Goal: Transaction & Acquisition: Purchase product/service

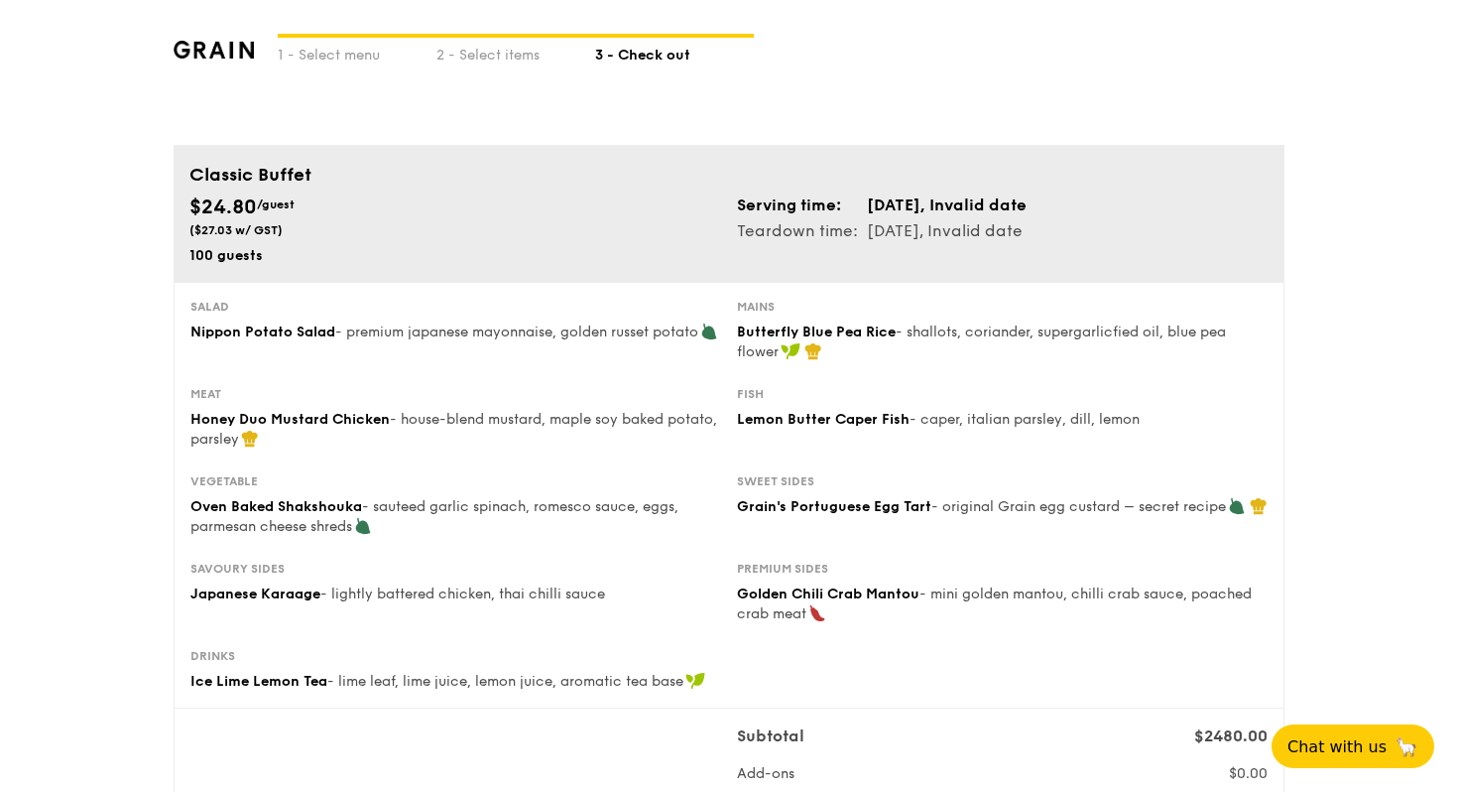
scroll to position [54, 0]
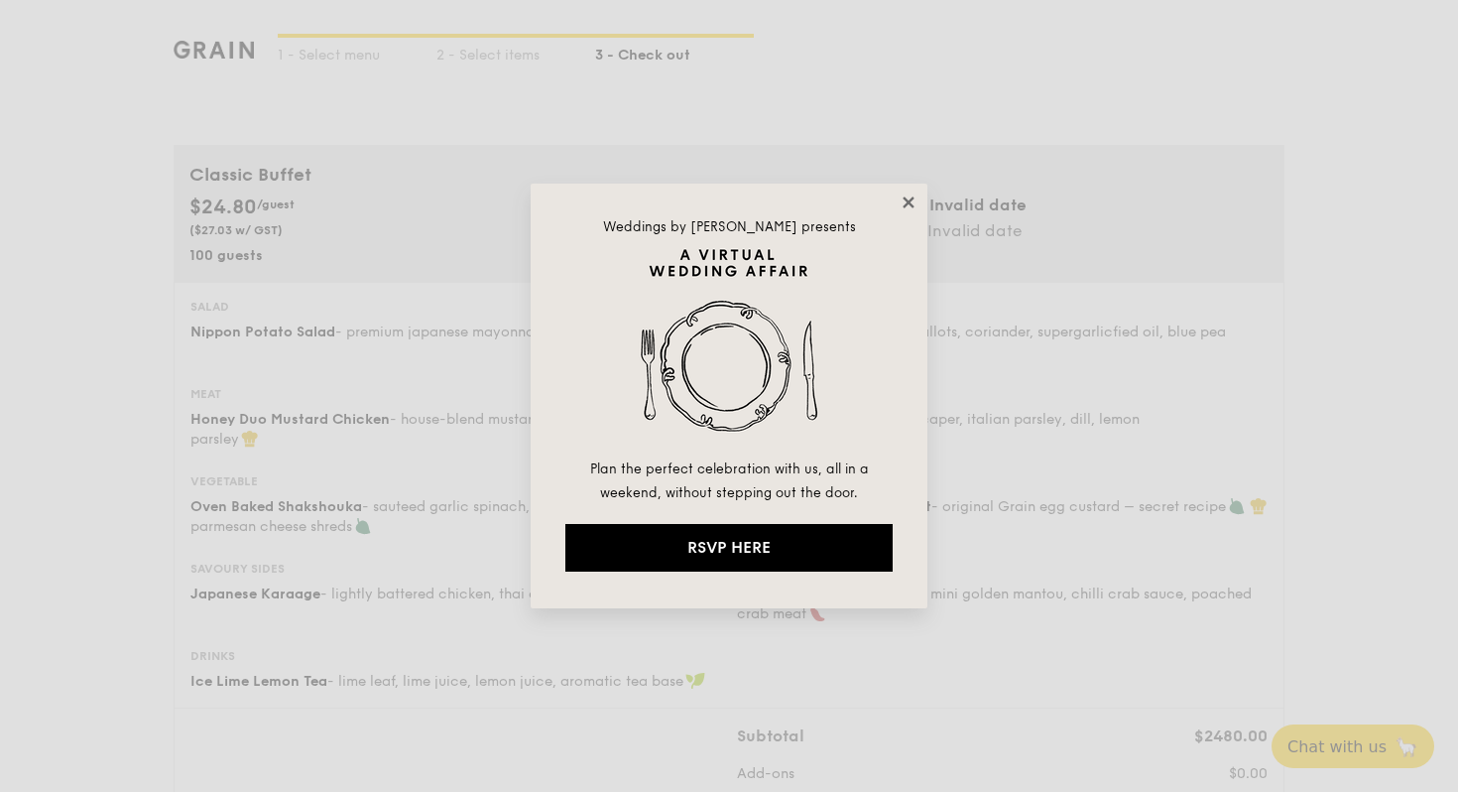
click at [909, 201] on icon at bounding box center [908, 201] width 11 height 11
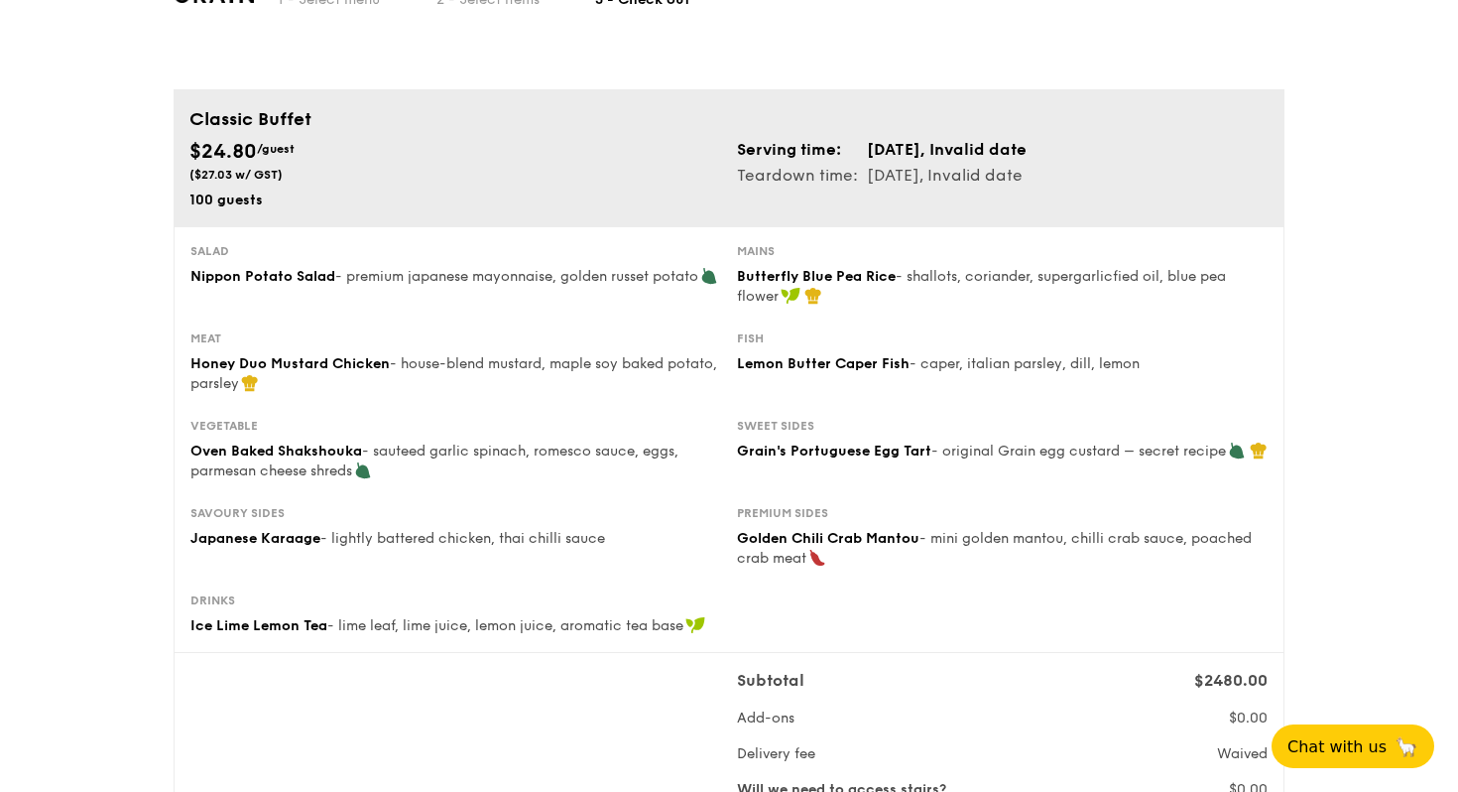
scroll to position [107, 0]
click at [231, 538] on span "Japanese Karaage" at bounding box center [255, 540] width 130 height 17
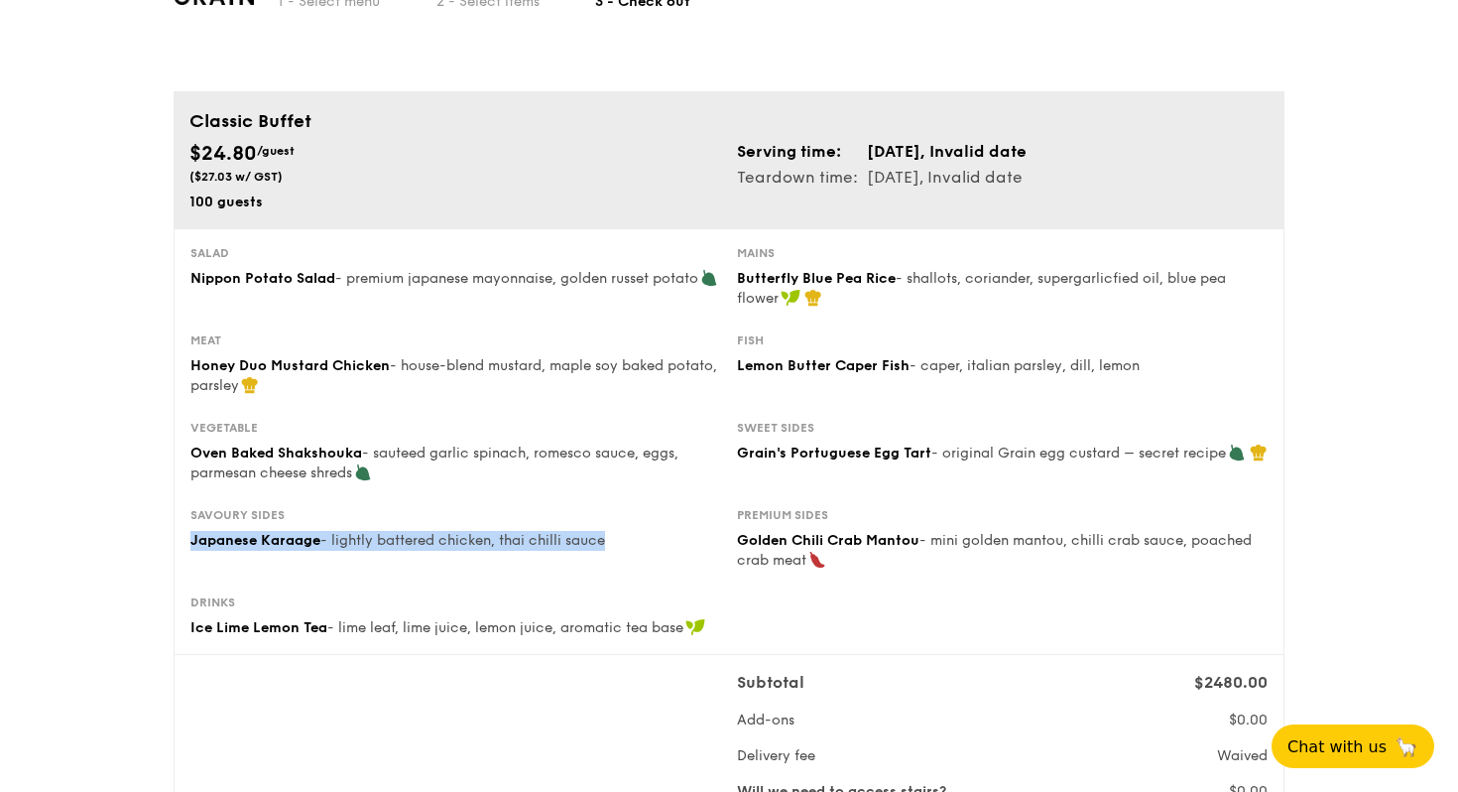
click at [231, 538] on span "Japanese Karaage" at bounding box center [255, 540] width 130 height 17
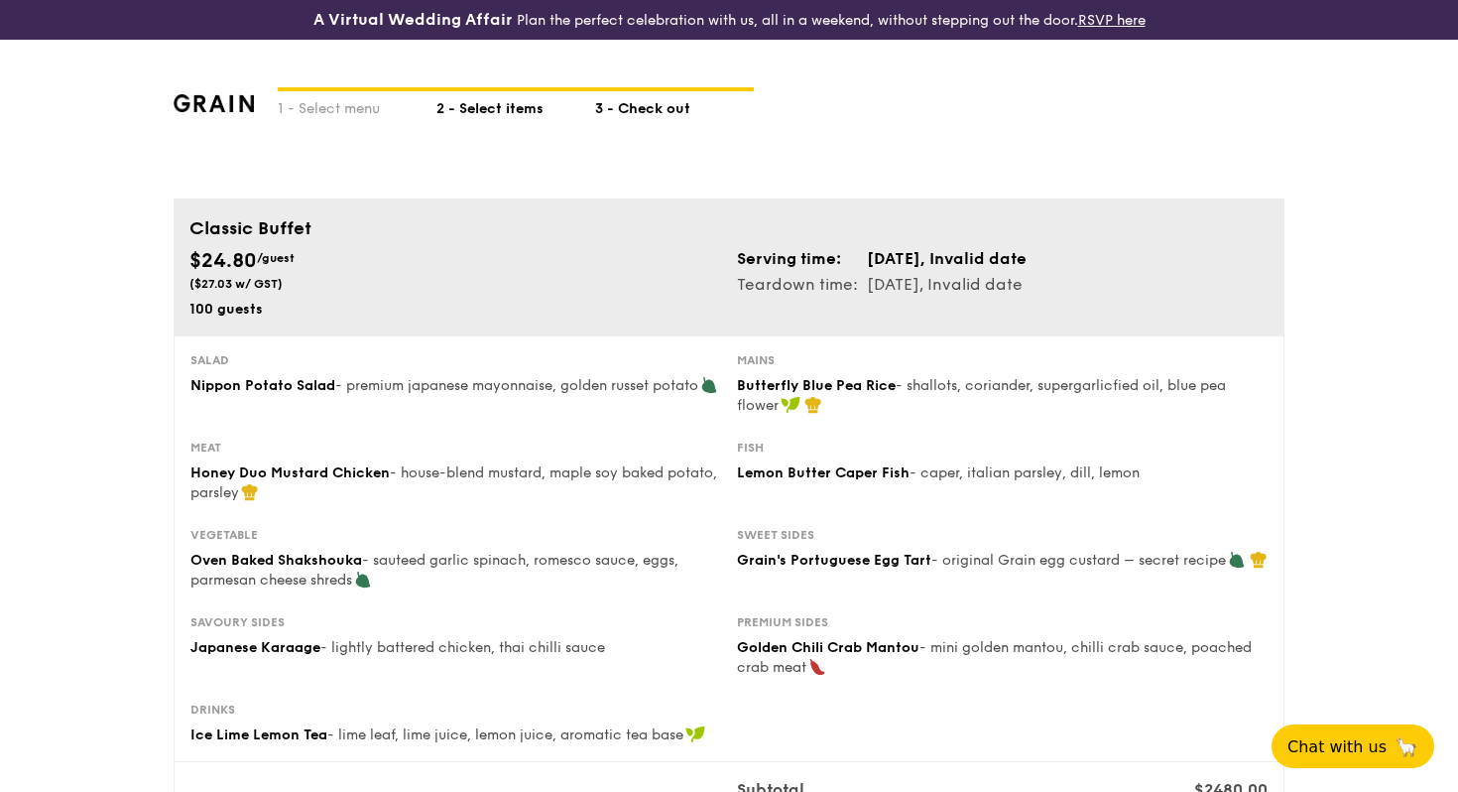
click at [481, 99] on div "2 - Select items" at bounding box center [515, 105] width 159 height 28
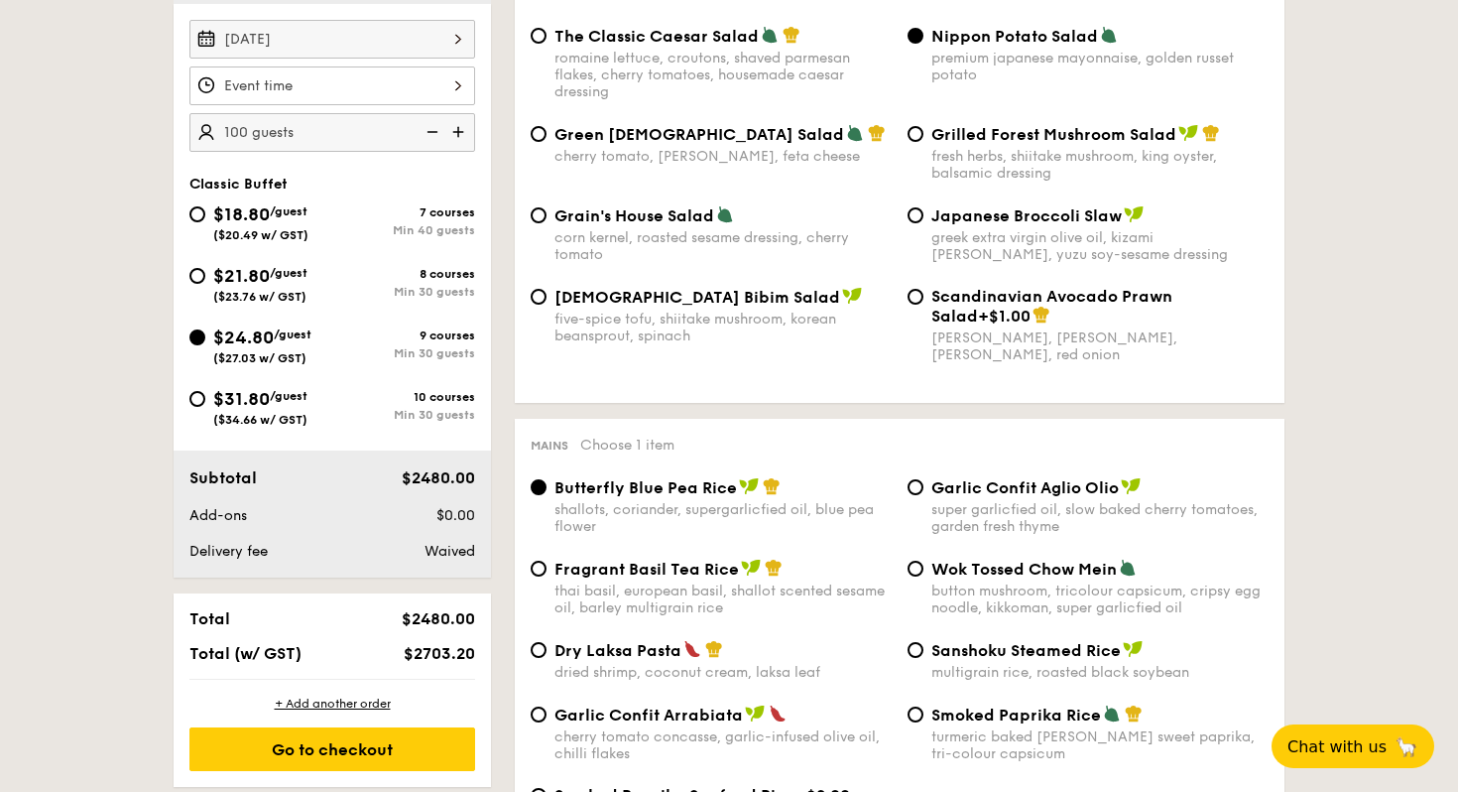
scroll to position [636, 0]
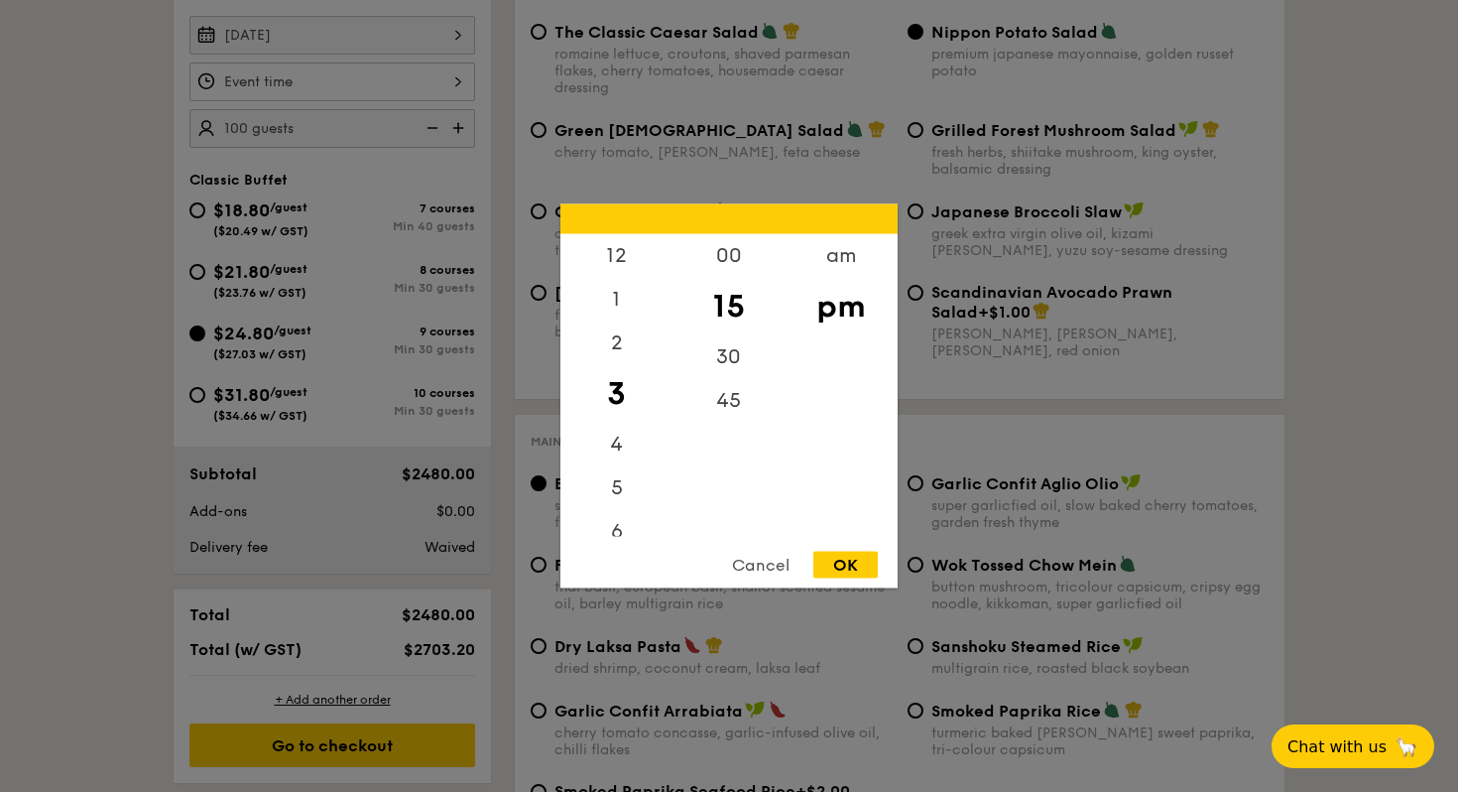
click at [369, 73] on div "12 1 2 3 4 5 6 7 8 9 10 11 00 15 30 45 am pm Cancel OK" at bounding box center [332, 81] width 286 height 39
click at [626, 253] on div "12" at bounding box center [616, 263] width 112 height 58
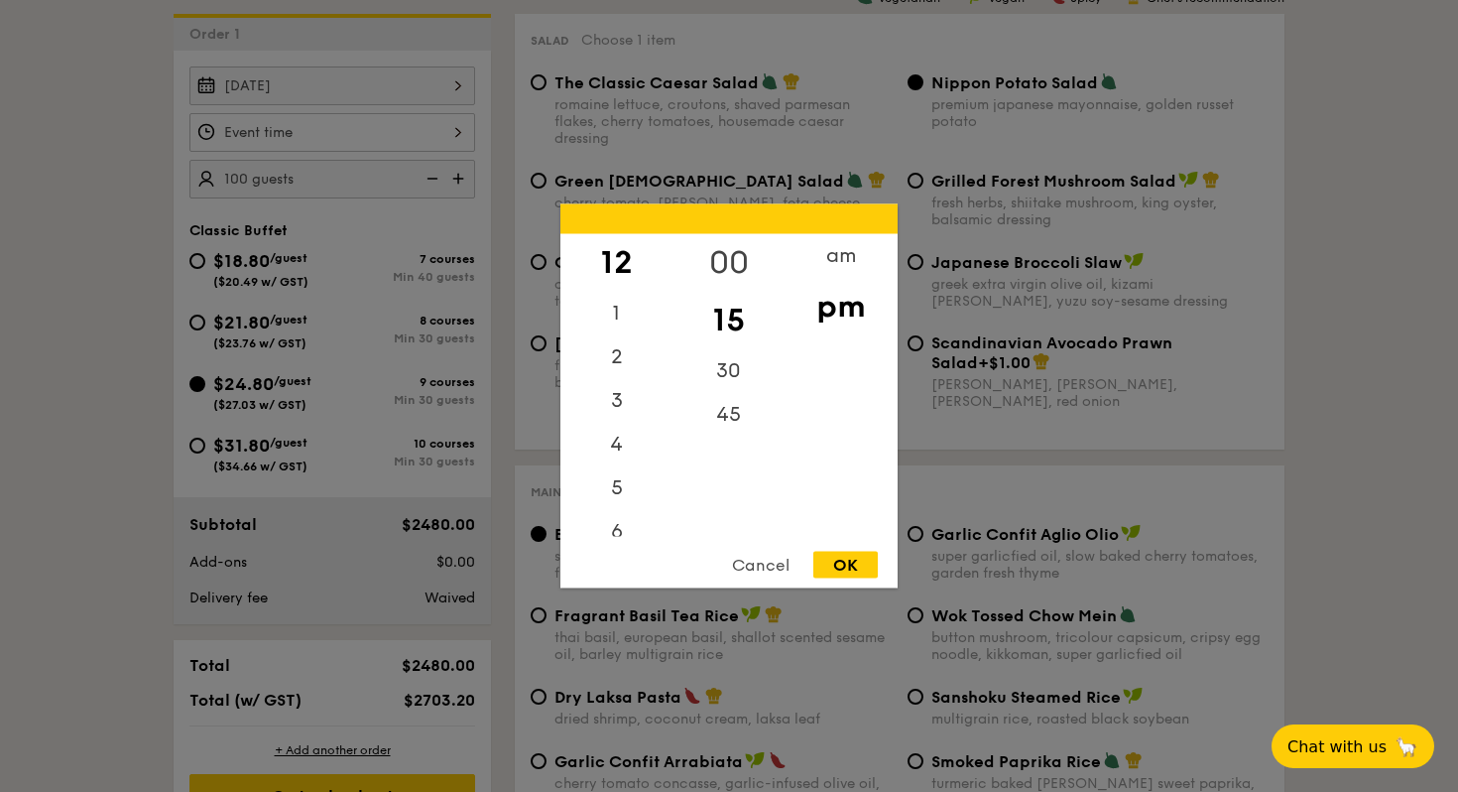
click at [732, 242] on div "00" at bounding box center [729, 263] width 112 height 58
click at [834, 567] on div "OK" at bounding box center [845, 565] width 64 height 27
type input "12:00PM"
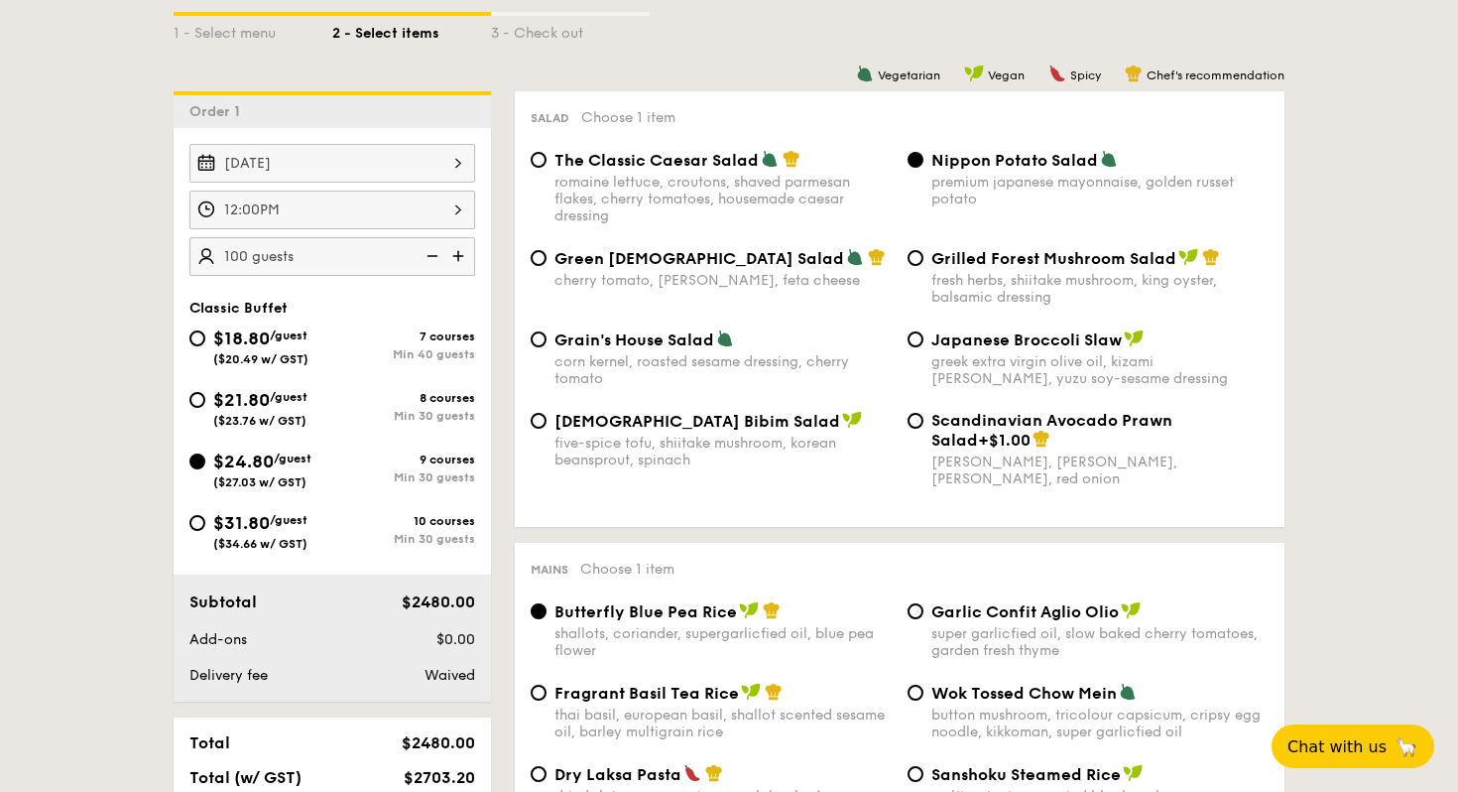
scroll to position [447, 0]
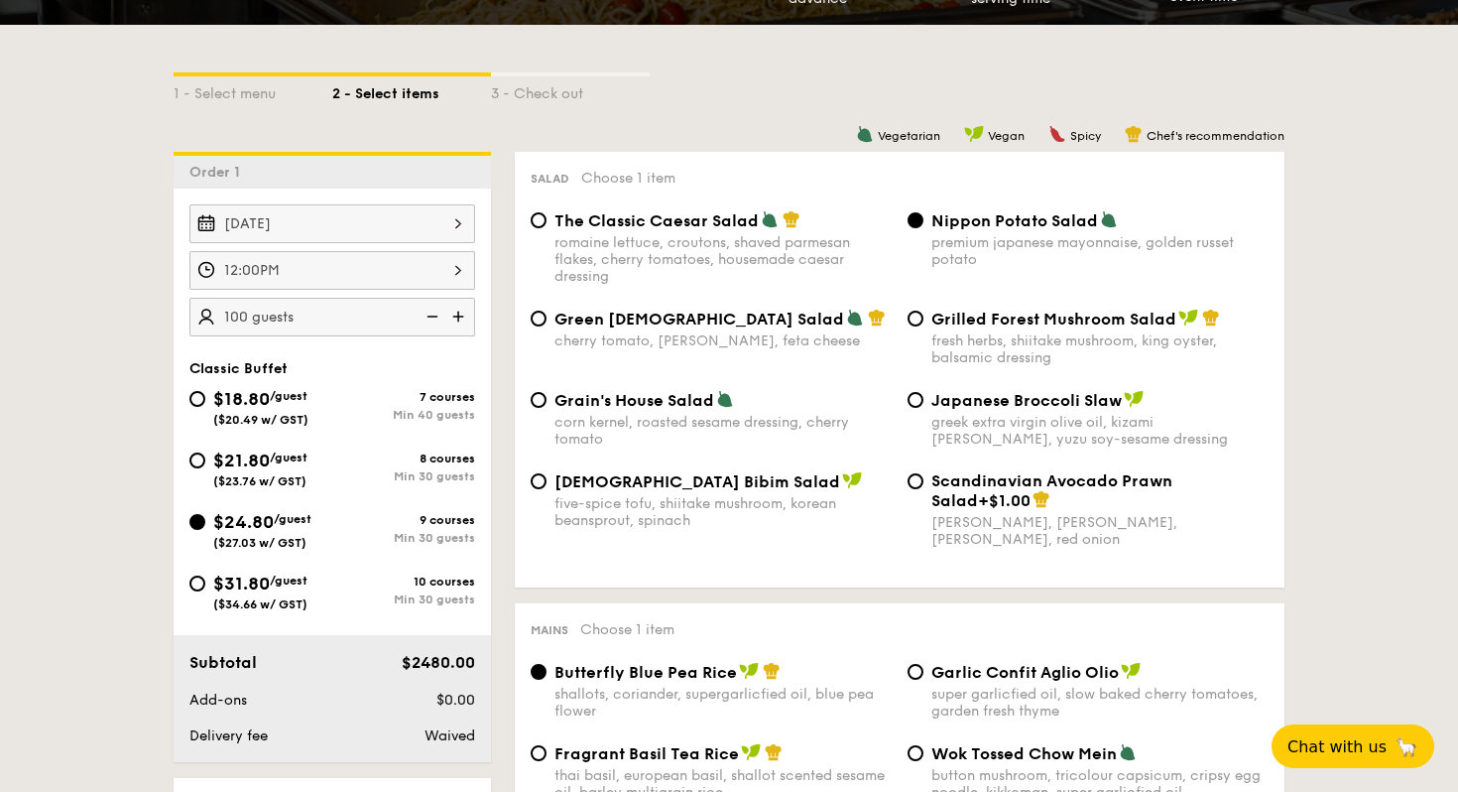
click at [461, 314] on img at bounding box center [460, 317] width 30 height 38
click at [437, 310] on img at bounding box center [431, 317] width 30 height 38
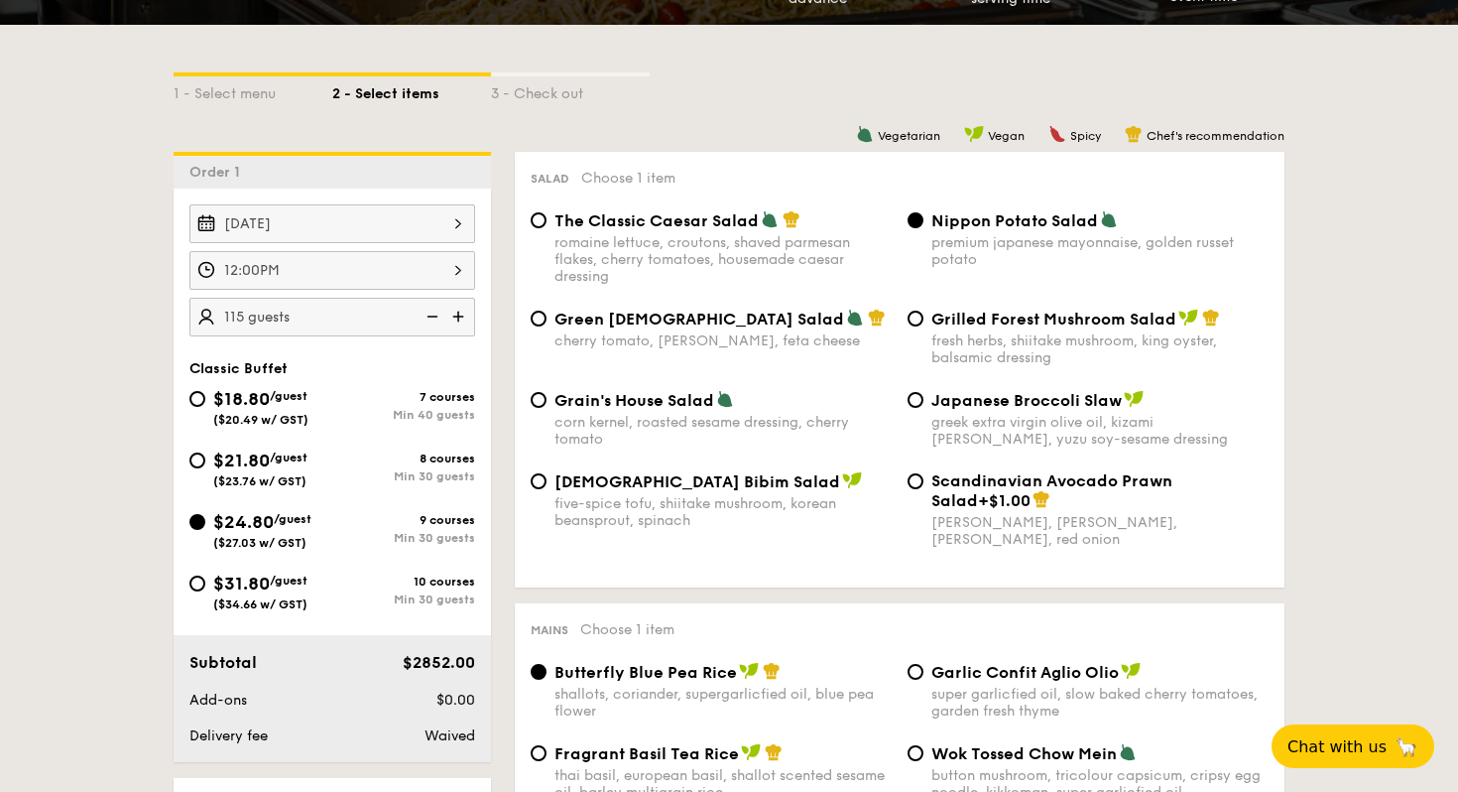
click at [437, 310] on img at bounding box center [431, 317] width 30 height 38
type input "110 guests"
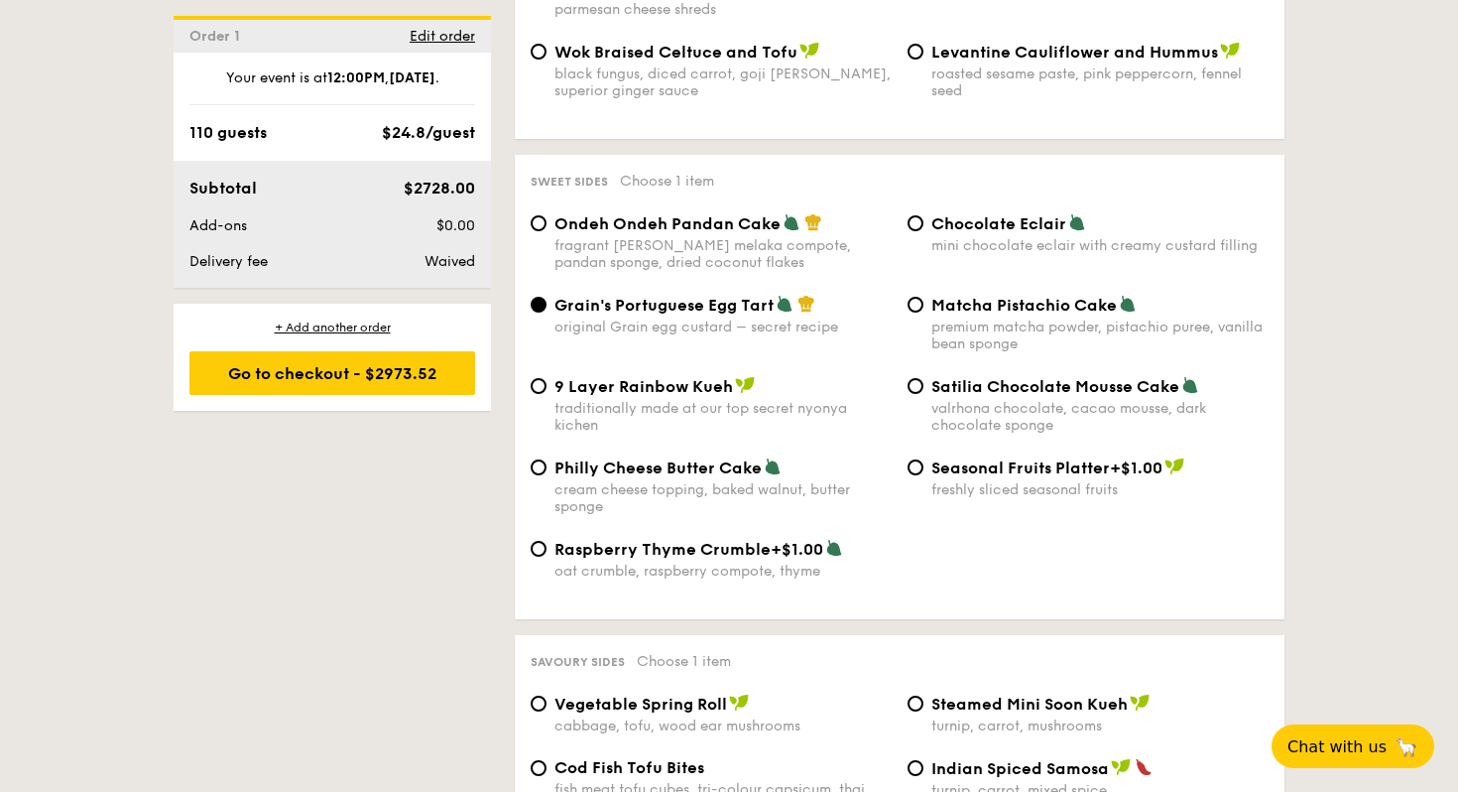
scroll to position [2904, 0]
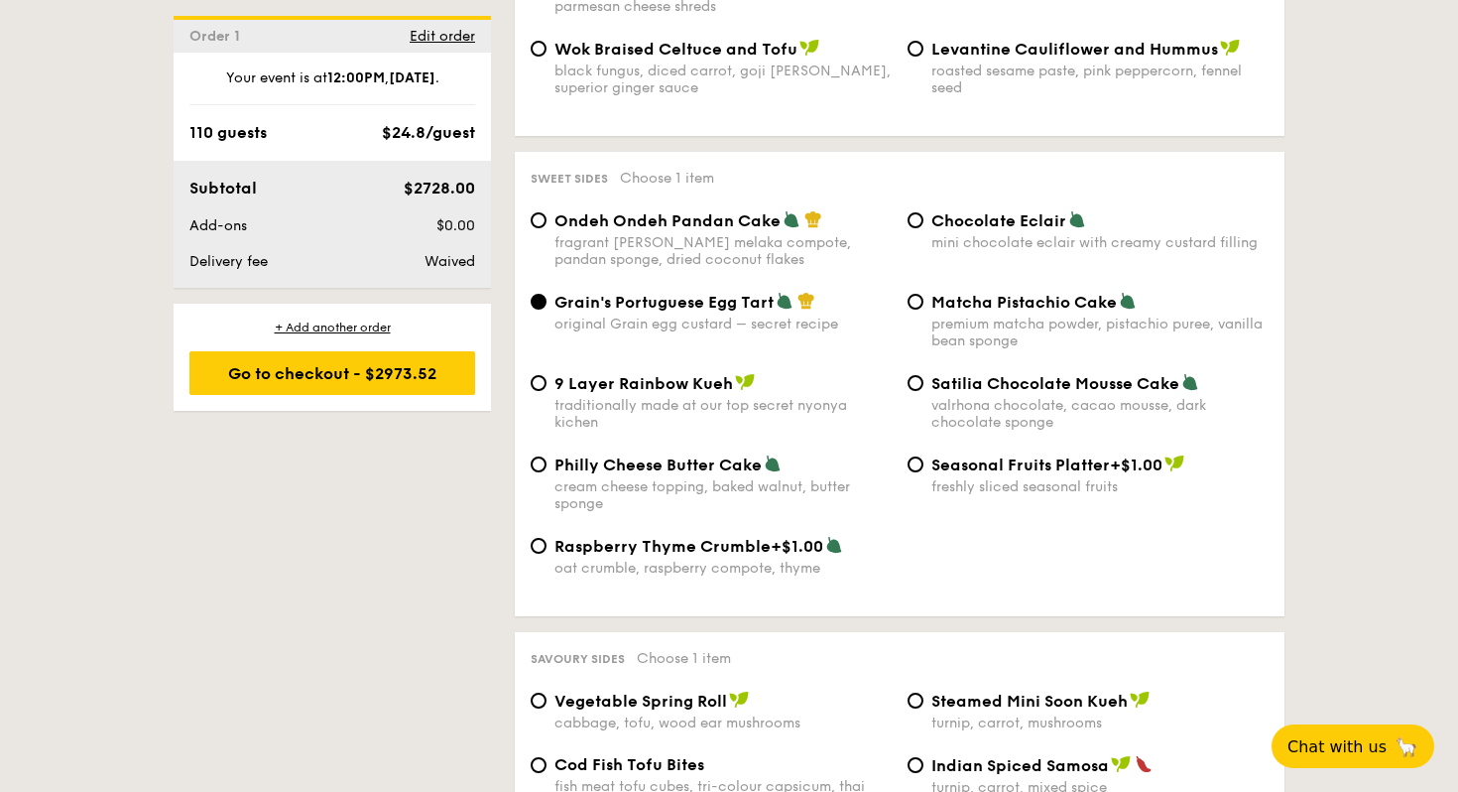
click at [1051, 376] on span "Satilia Chocolate Mousse Cake" at bounding box center [1055, 383] width 248 height 19
click at [923, 376] on input "Satilia Chocolate Mousse Cake valrhona chocolate, cacao mousse, dark chocolate …" at bounding box center [916, 383] width 16 height 16
radio input "true"
click at [674, 215] on span "Ondeh Ondeh Pandan Cake" at bounding box center [667, 220] width 226 height 19
click at [547, 215] on input "Ondeh Ondeh Pandan Cake fragrant [PERSON_NAME] melaka compote, pandan sponge, d…" at bounding box center [539, 220] width 16 height 16
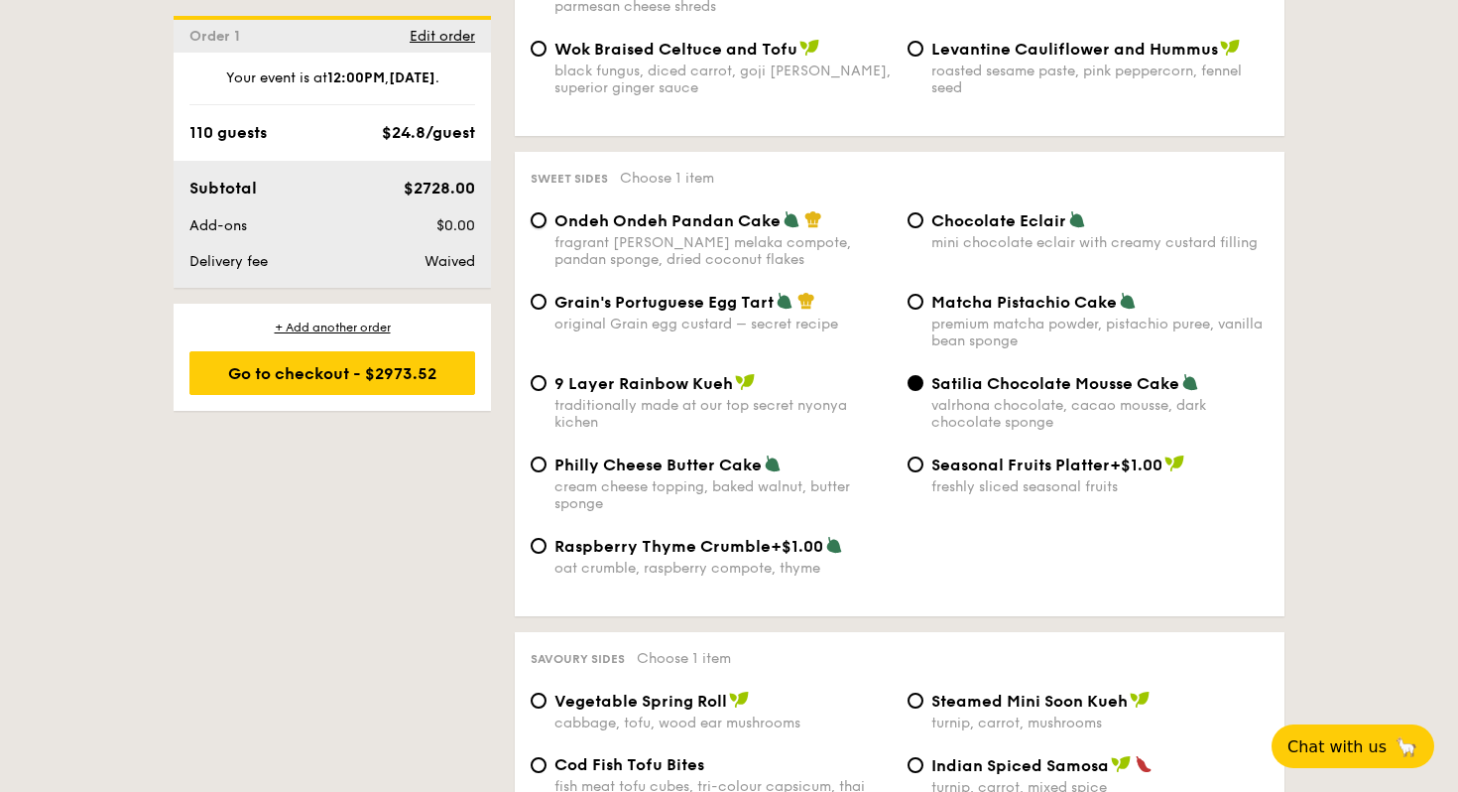
radio input "true"
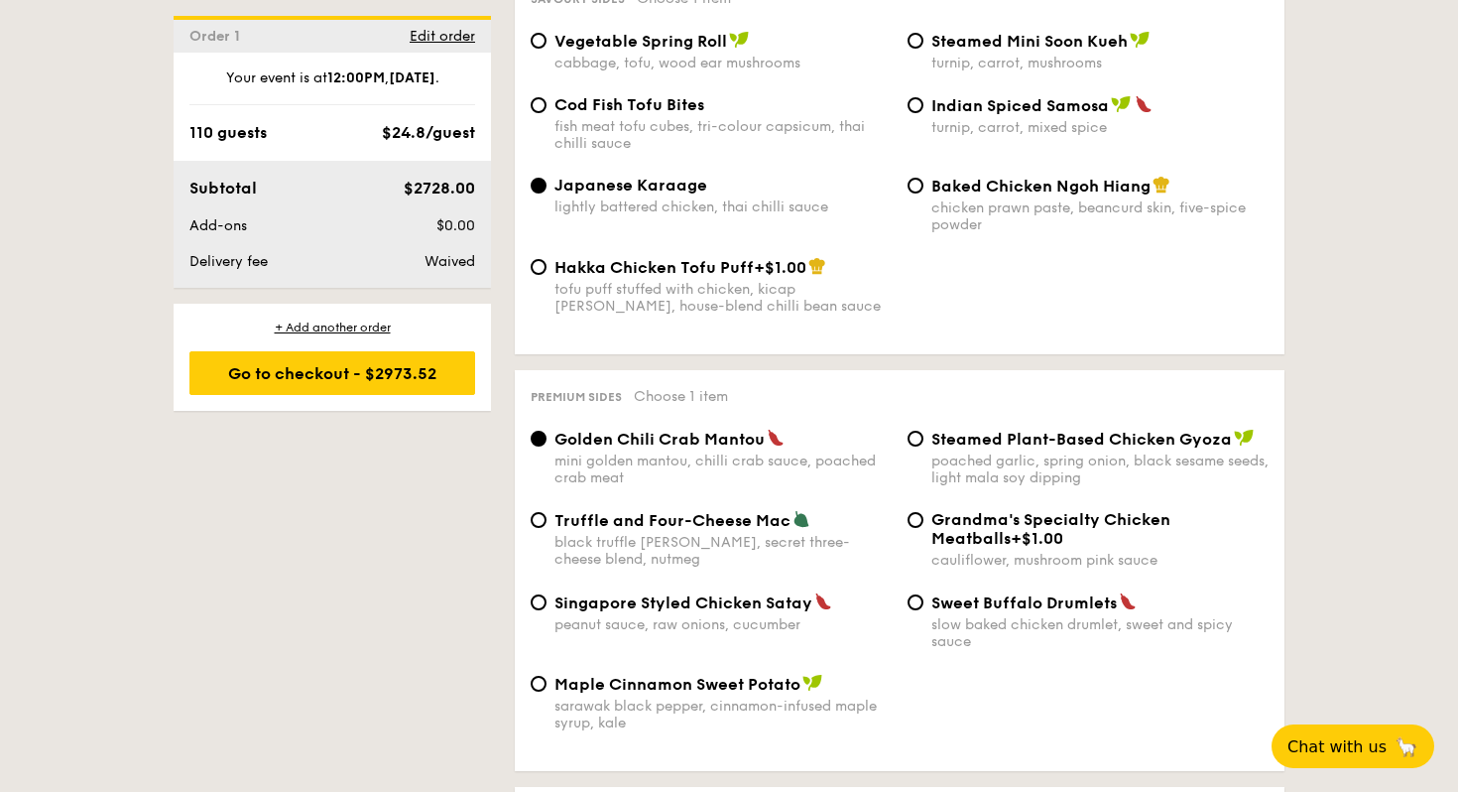
scroll to position [3566, 0]
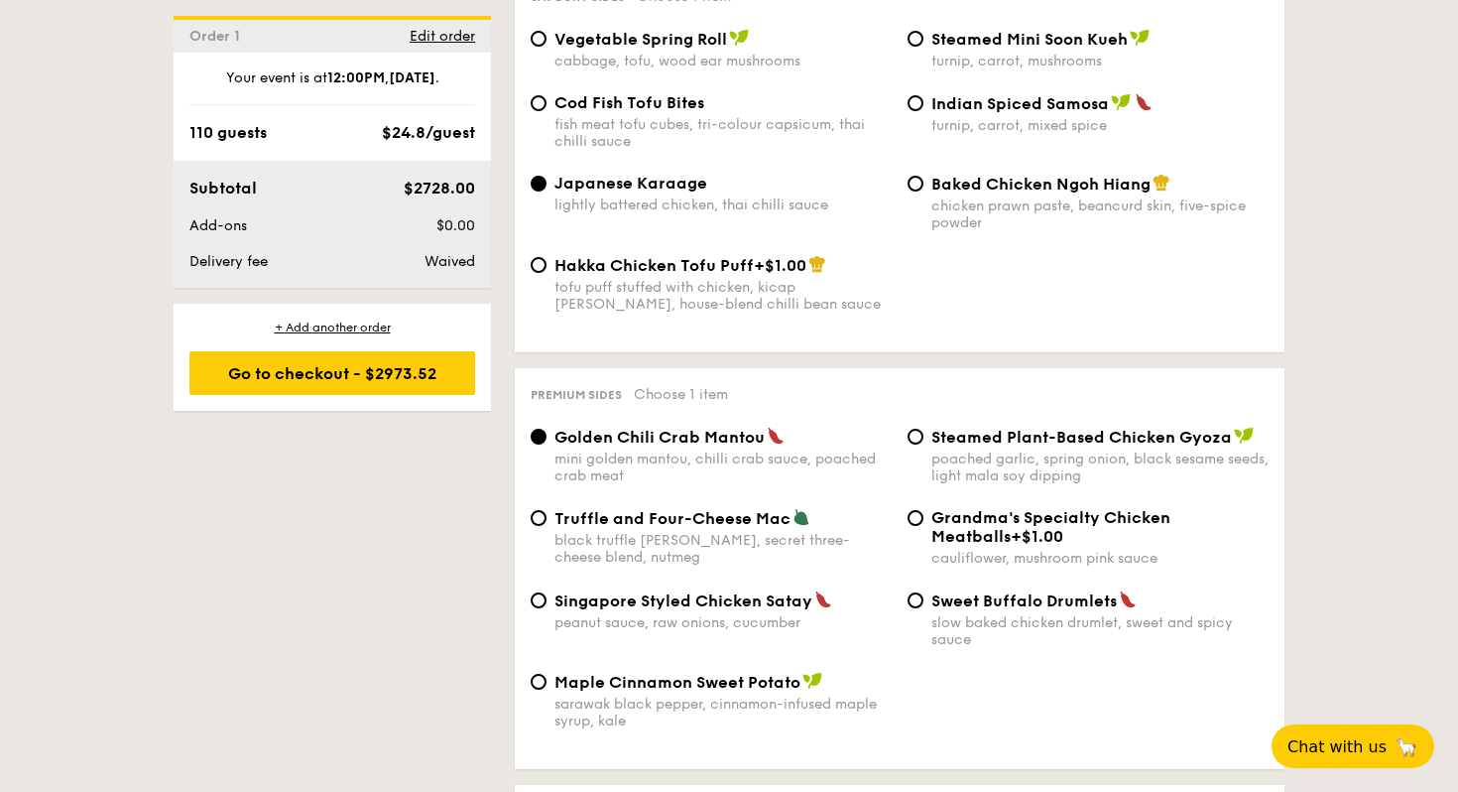
click at [623, 519] on span "Truffle and Four-Cheese Mac" at bounding box center [672, 518] width 236 height 19
click at [547, 519] on input "Truffle and Four-Cheese Mac black truffle [PERSON_NAME], secret three-cheese bl…" at bounding box center [539, 518] width 16 height 16
radio input "true"
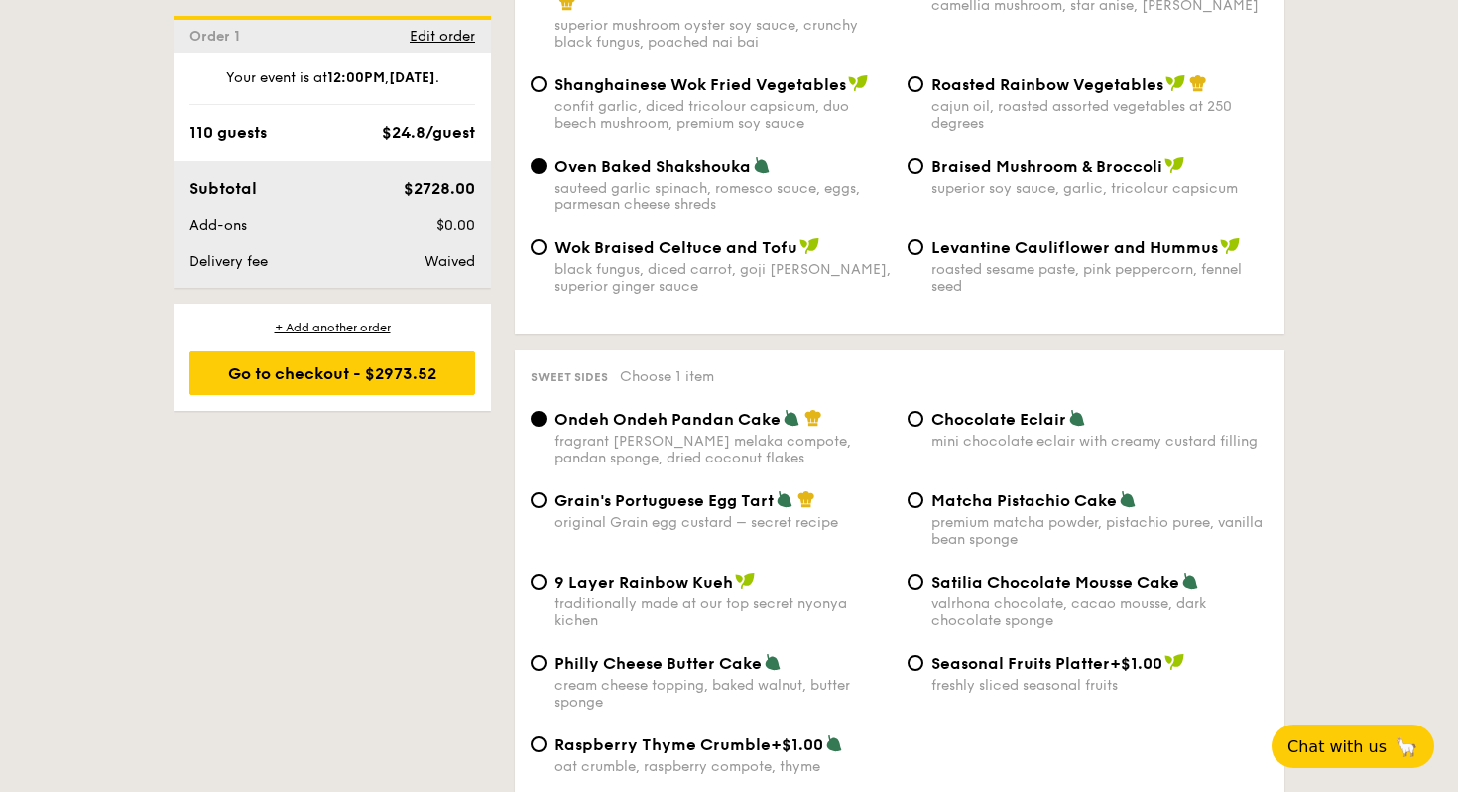
scroll to position [2709, 0]
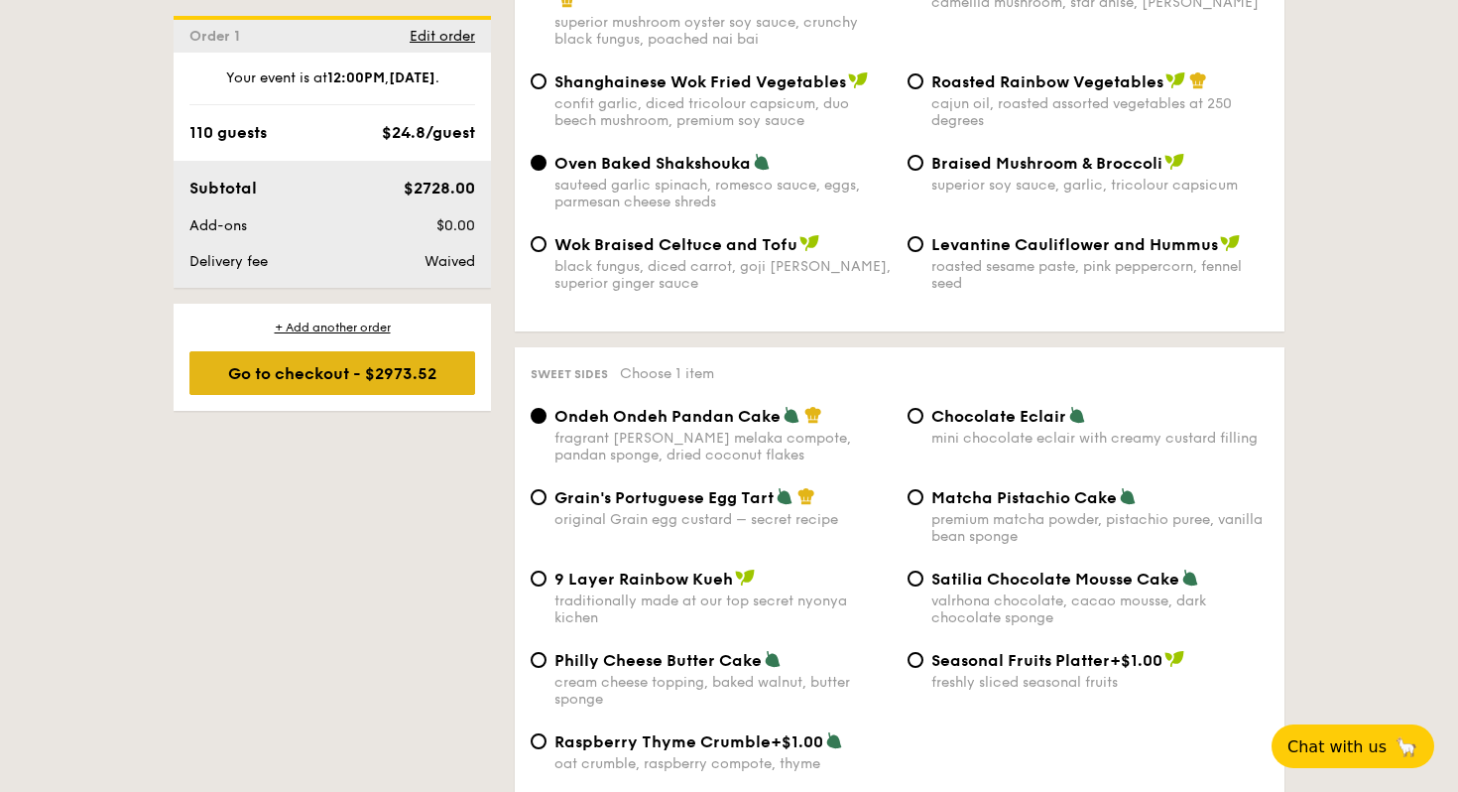
click at [429, 372] on div "Go to checkout - $2973.52" at bounding box center [332, 373] width 286 height 44
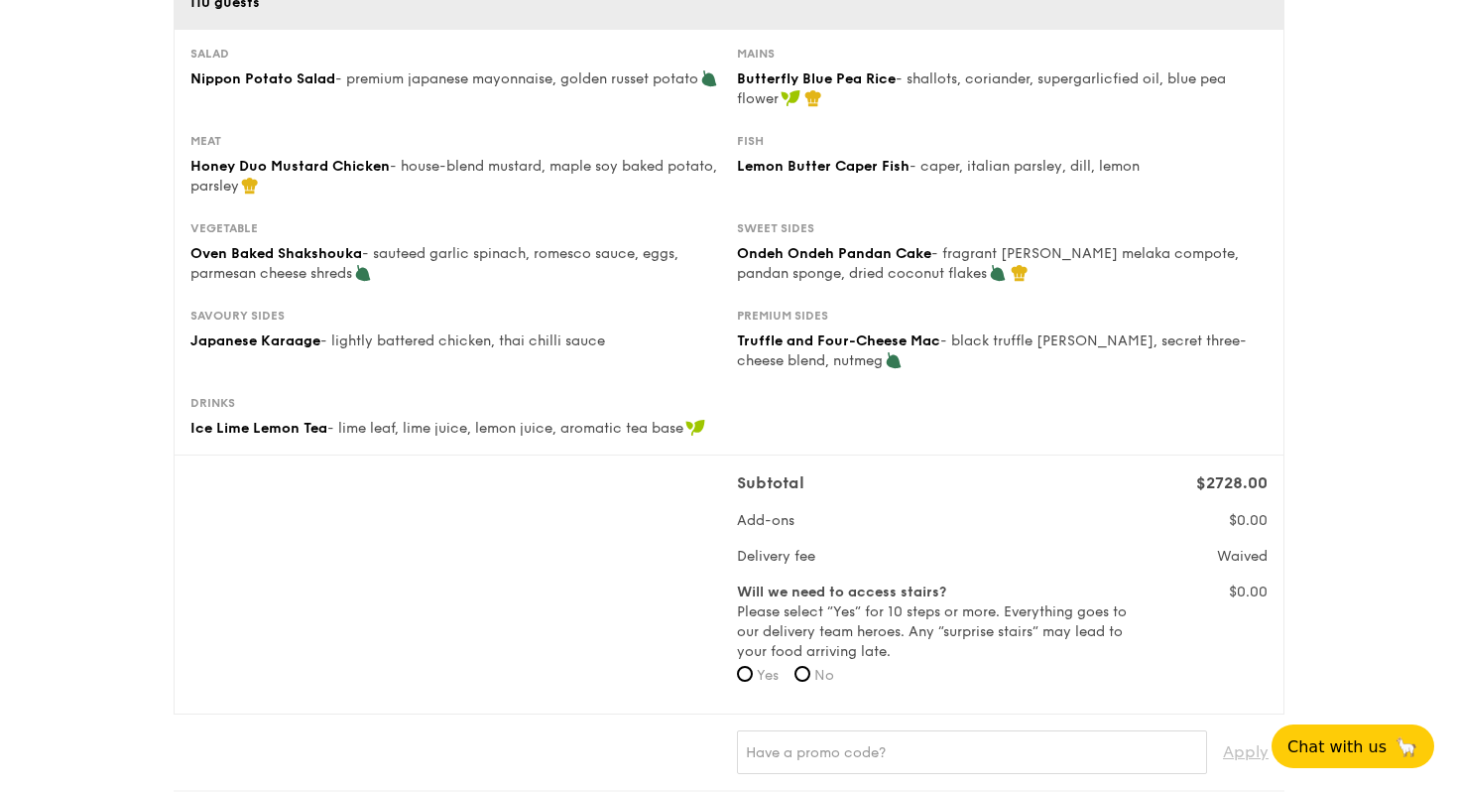
scroll to position [307, 0]
click at [808, 674] on input "No" at bounding box center [803, 673] width 16 height 16
radio input "true"
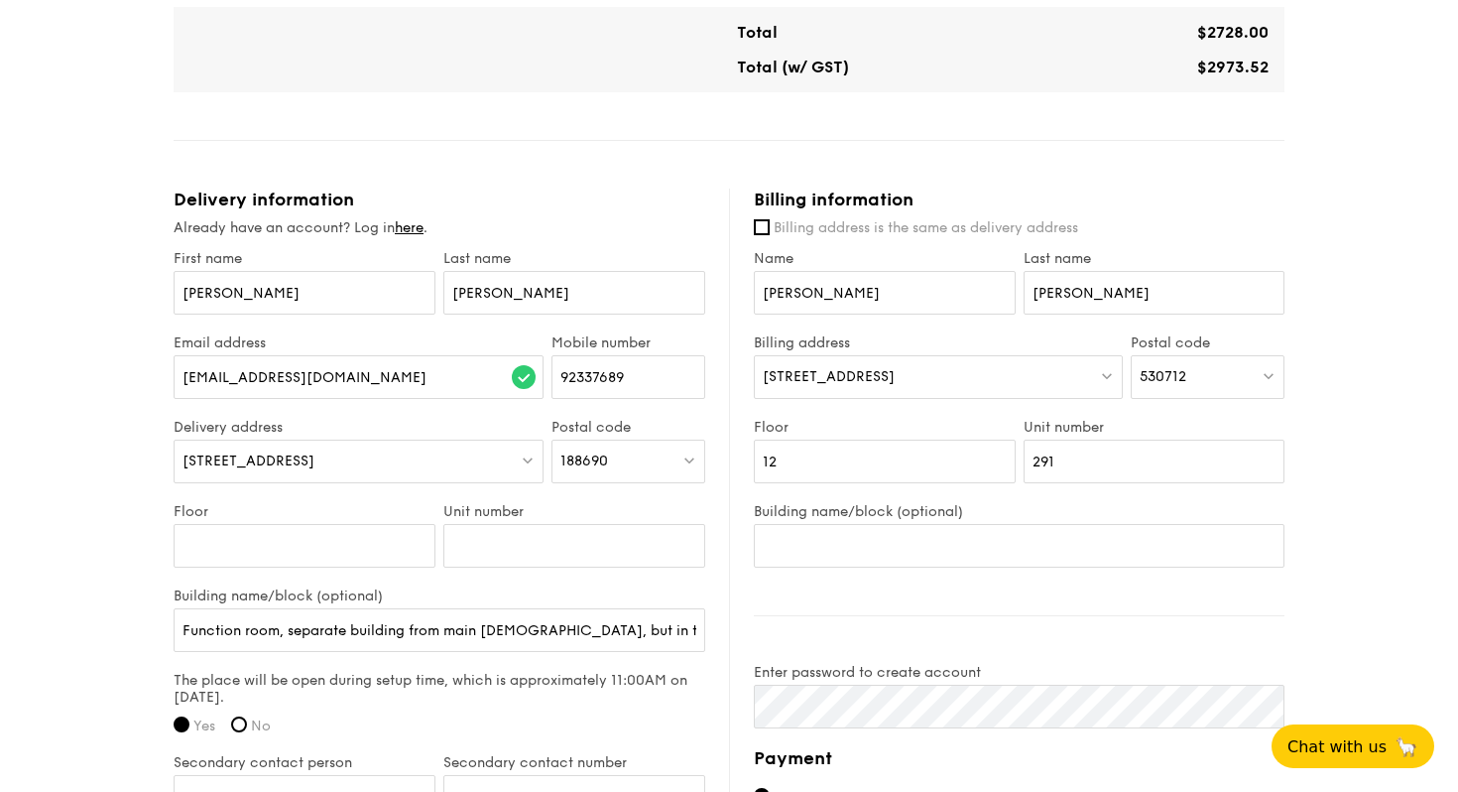
scroll to position [1096, 0]
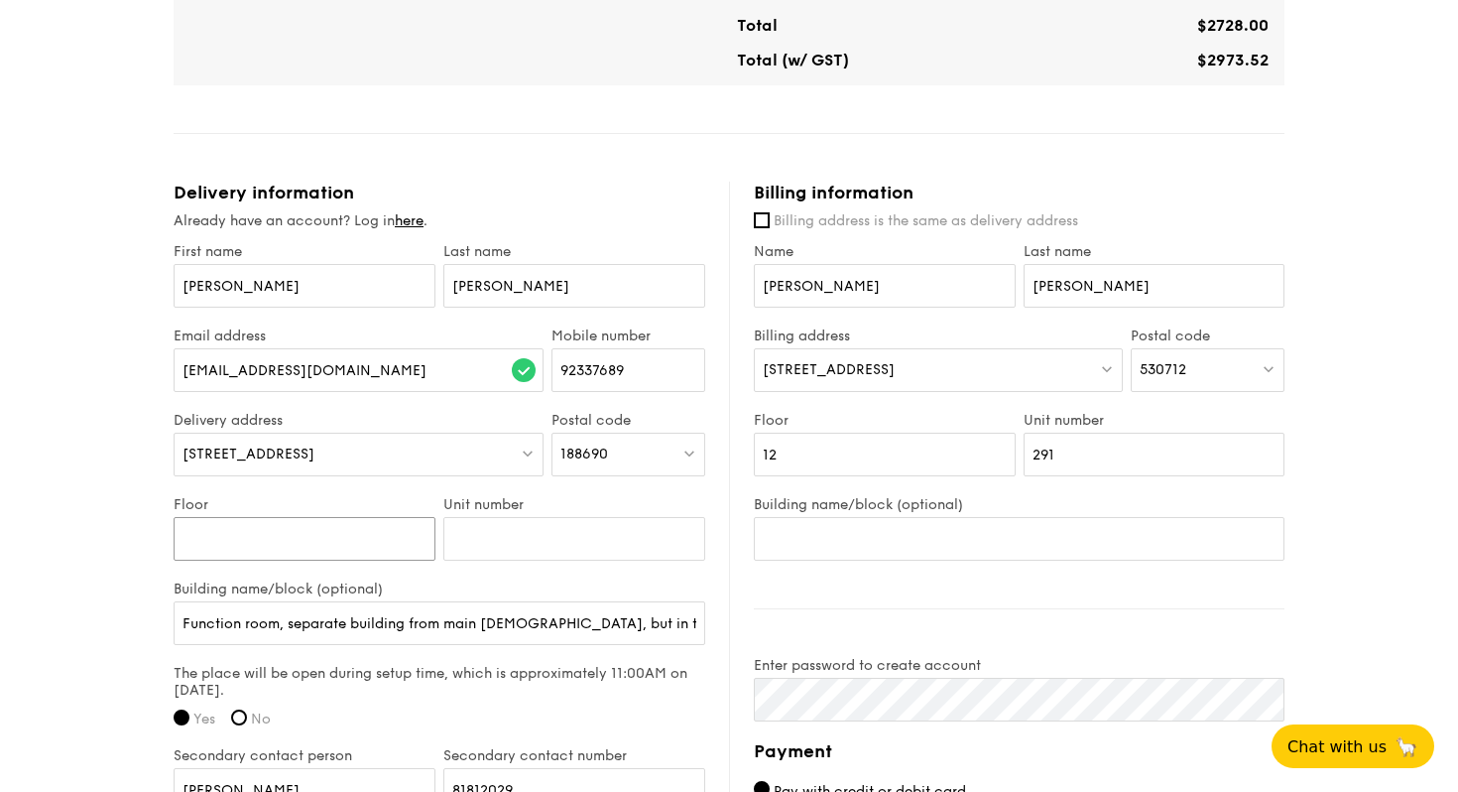
click at [310, 547] on input "Floor" at bounding box center [305, 539] width 262 height 44
type input "1"
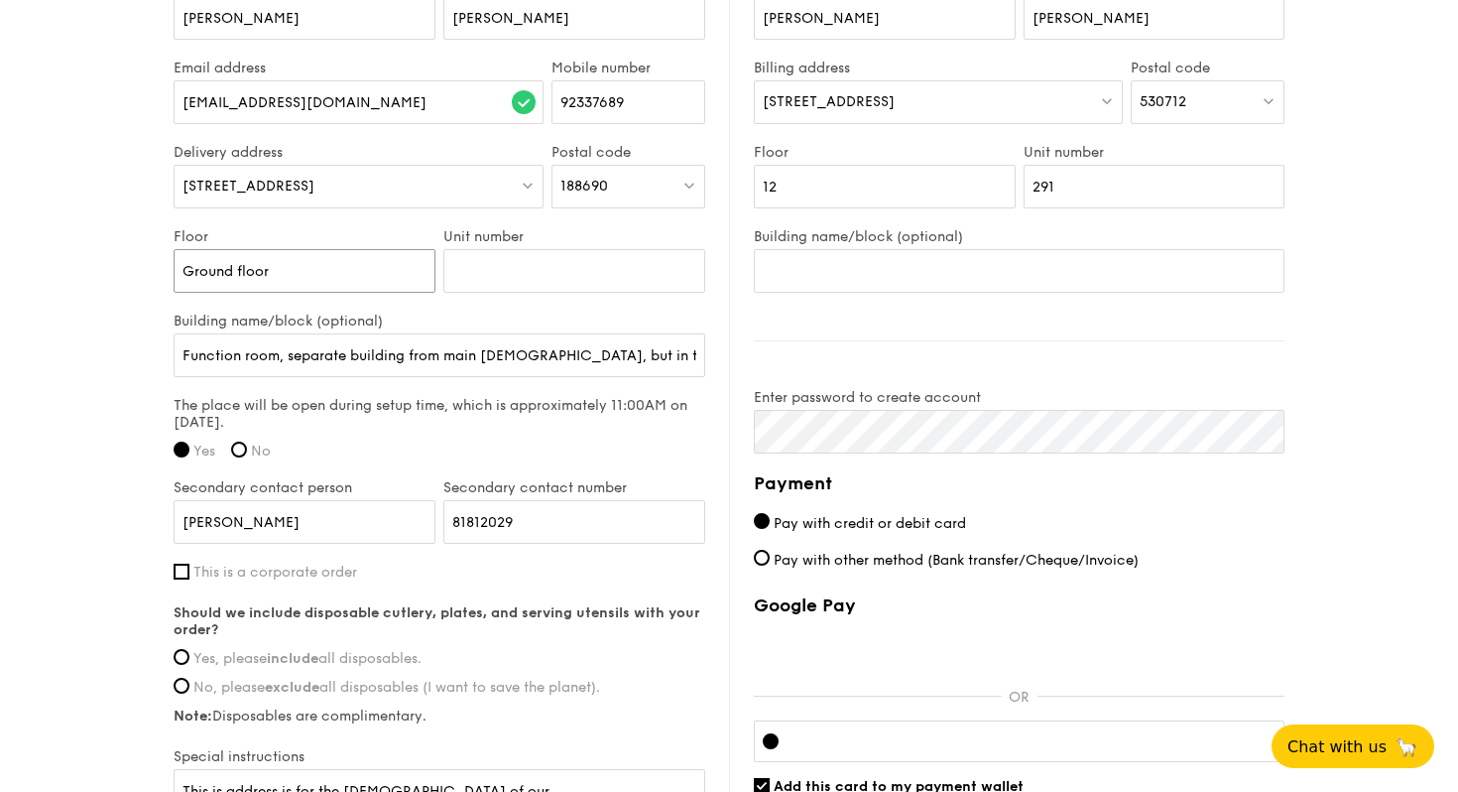
scroll to position [1367, 0]
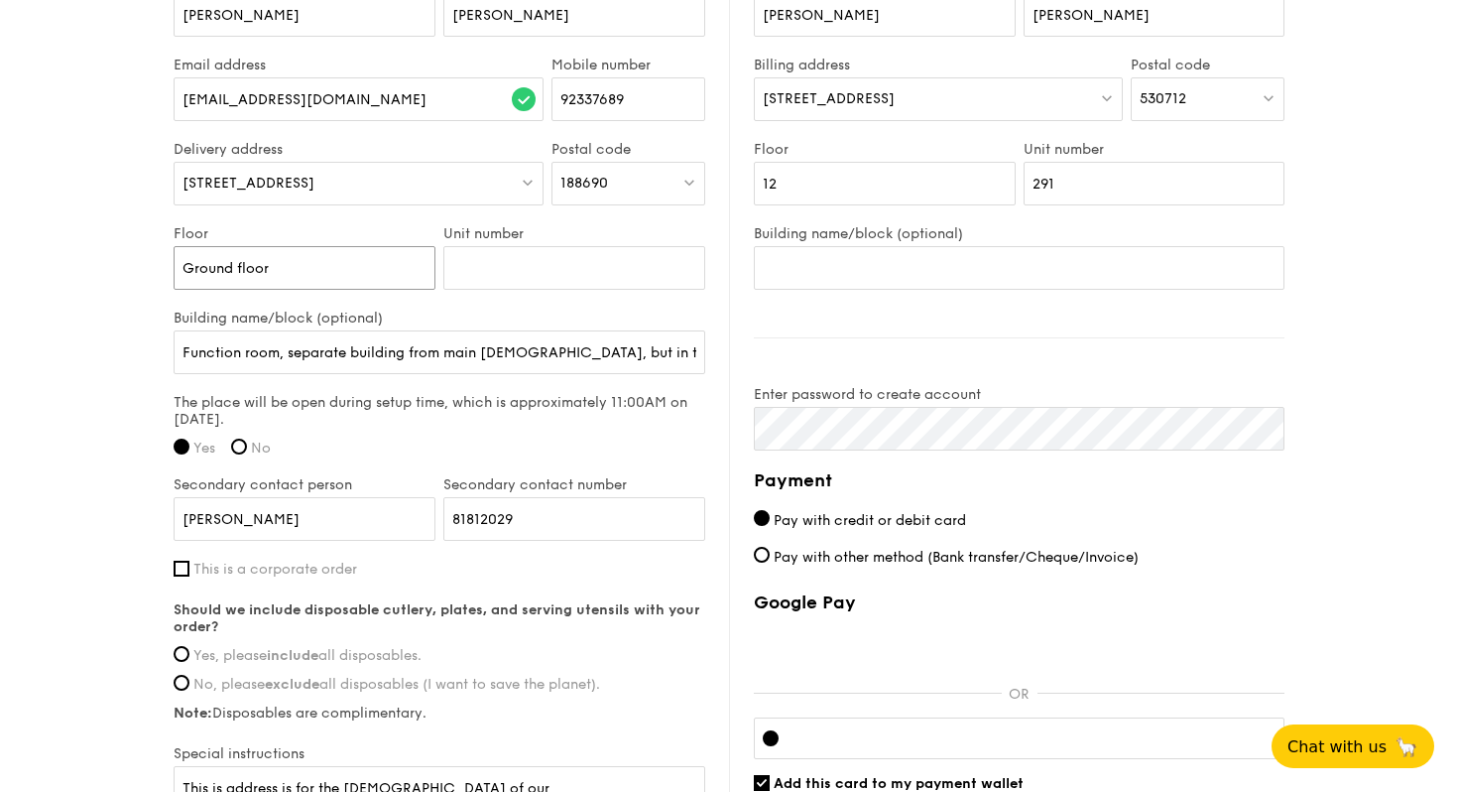
type input "Ground floor"
click at [337, 405] on label "The place will be open during setup time, which is approximately 11:00AM on [DA…" at bounding box center [440, 411] width 532 height 34
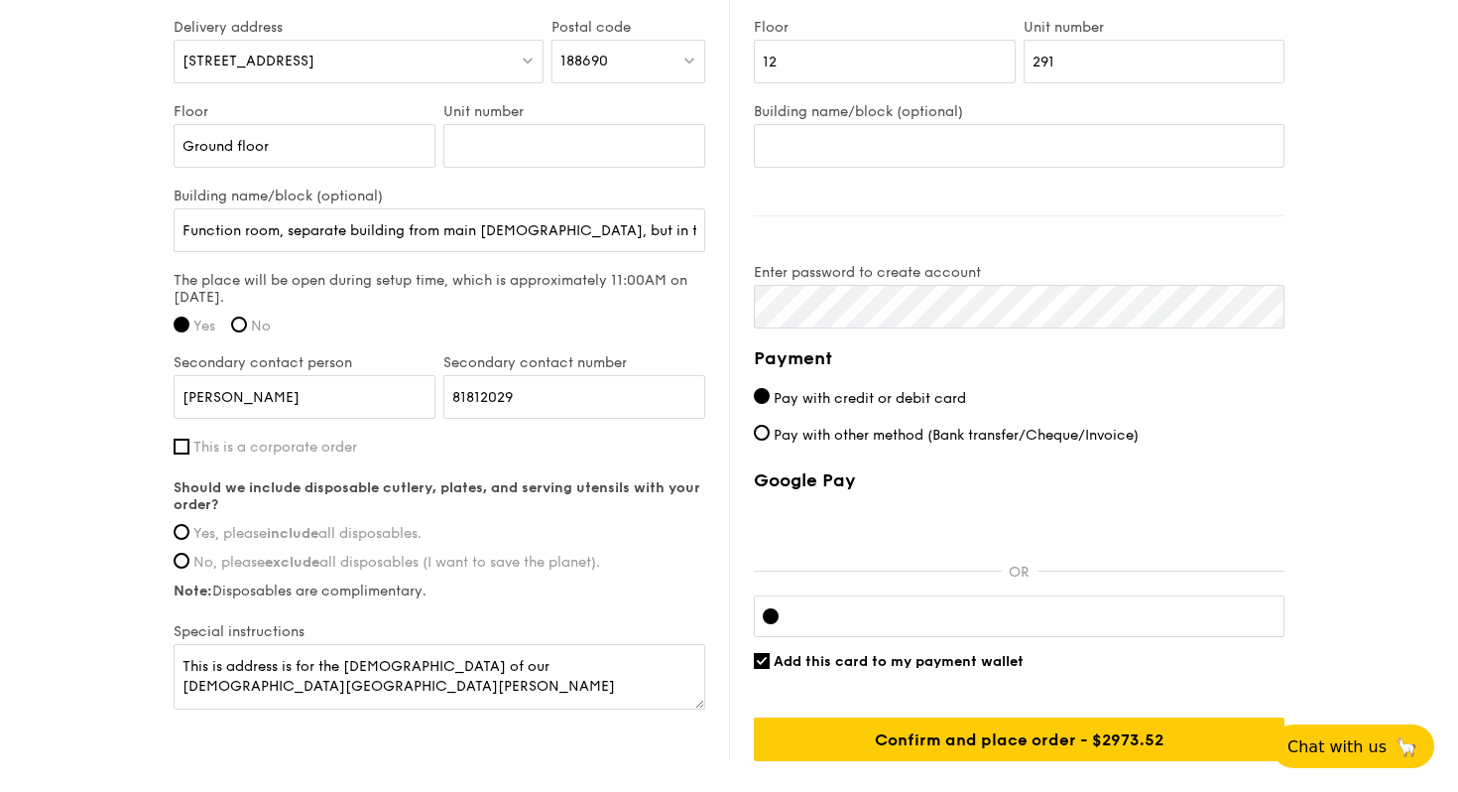
scroll to position [1491, 0]
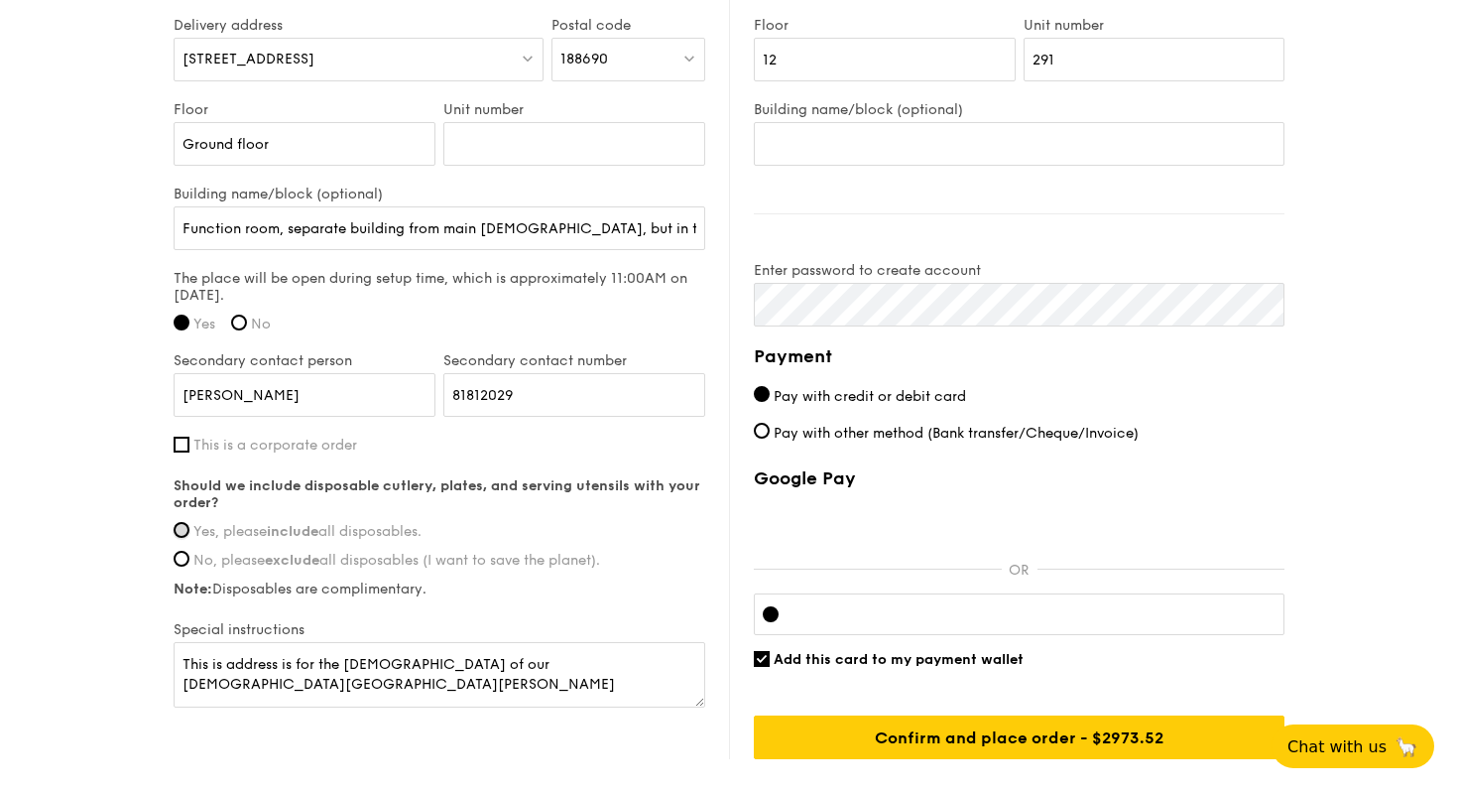
click at [184, 531] on input "Yes, please include all disposables." at bounding box center [182, 530] width 16 height 16
radio input "true"
click at [569, 677] on textarea "This is address is for the [DEMOGRAPHIC_DATA] of our [DEMOGRAPHIC_DATA][GEOGRAP…" at bounding box center [440, 674] width 532 height 65
click at [226, 670] on textarea "This is address is for the [DEMOGRAPHIC_DATA] of our [DEMOGRAPHIC_DATA][GEOGRAP…" at bounding box center [440, 674] width 532 height 65
type textarea "This is the address is for the [DEMOGRAPHIC_DATA] of our [DEMOGRAPHIC_DATA][GEO…"
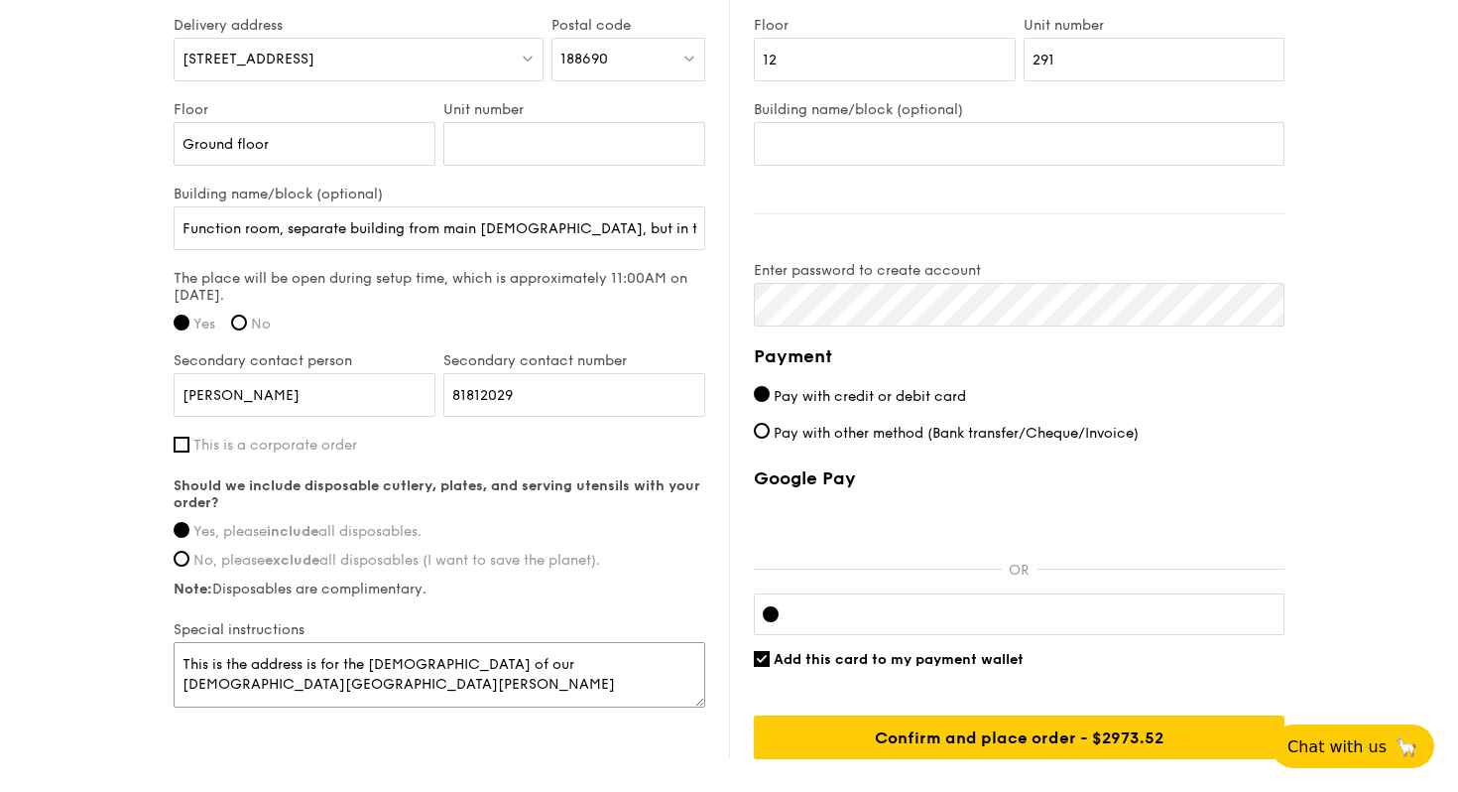
scroll to position [1479, 0]
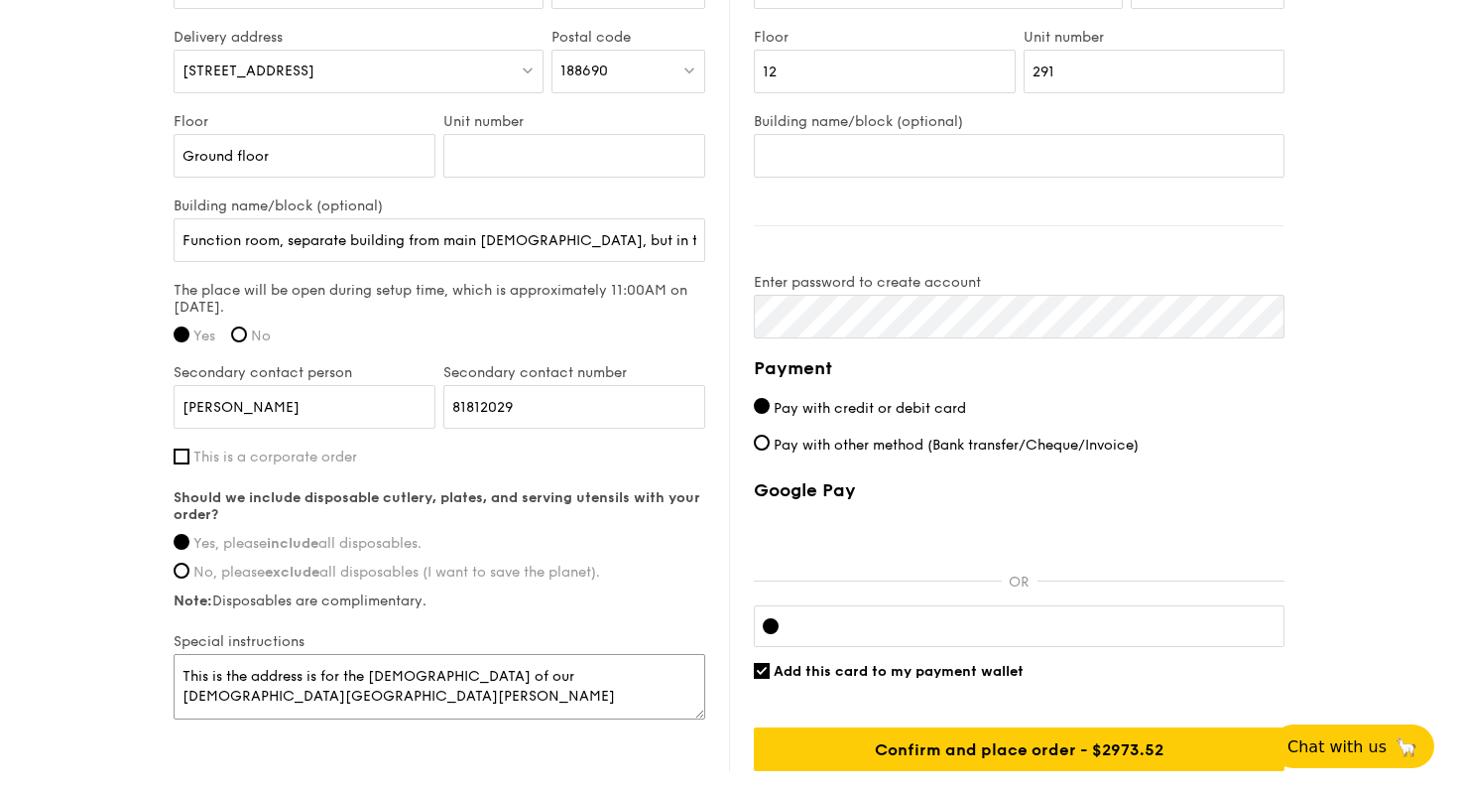
click at [375, 678] on textarea "This is the address is for the [DEMOGRAPHIC_DATA] of our [DEMOGRAPHIC_DATA][GEO…" at bounding box center [440, 686] width 532 height 65
drag, startPoint x: 603, startPoint y: 676, endPoint x: 75, endPoint y: 668, distance: 527.8
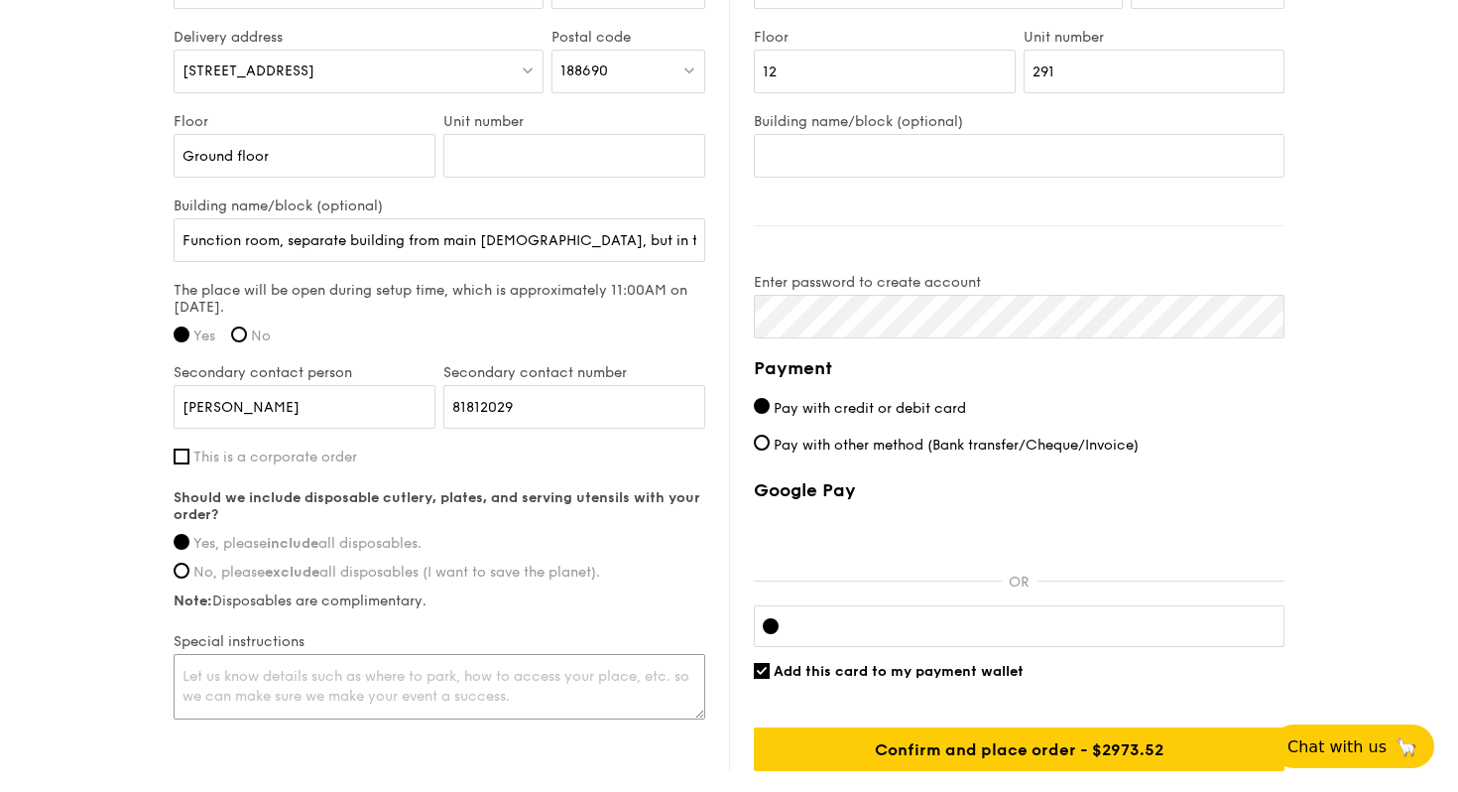
type textarea "a"
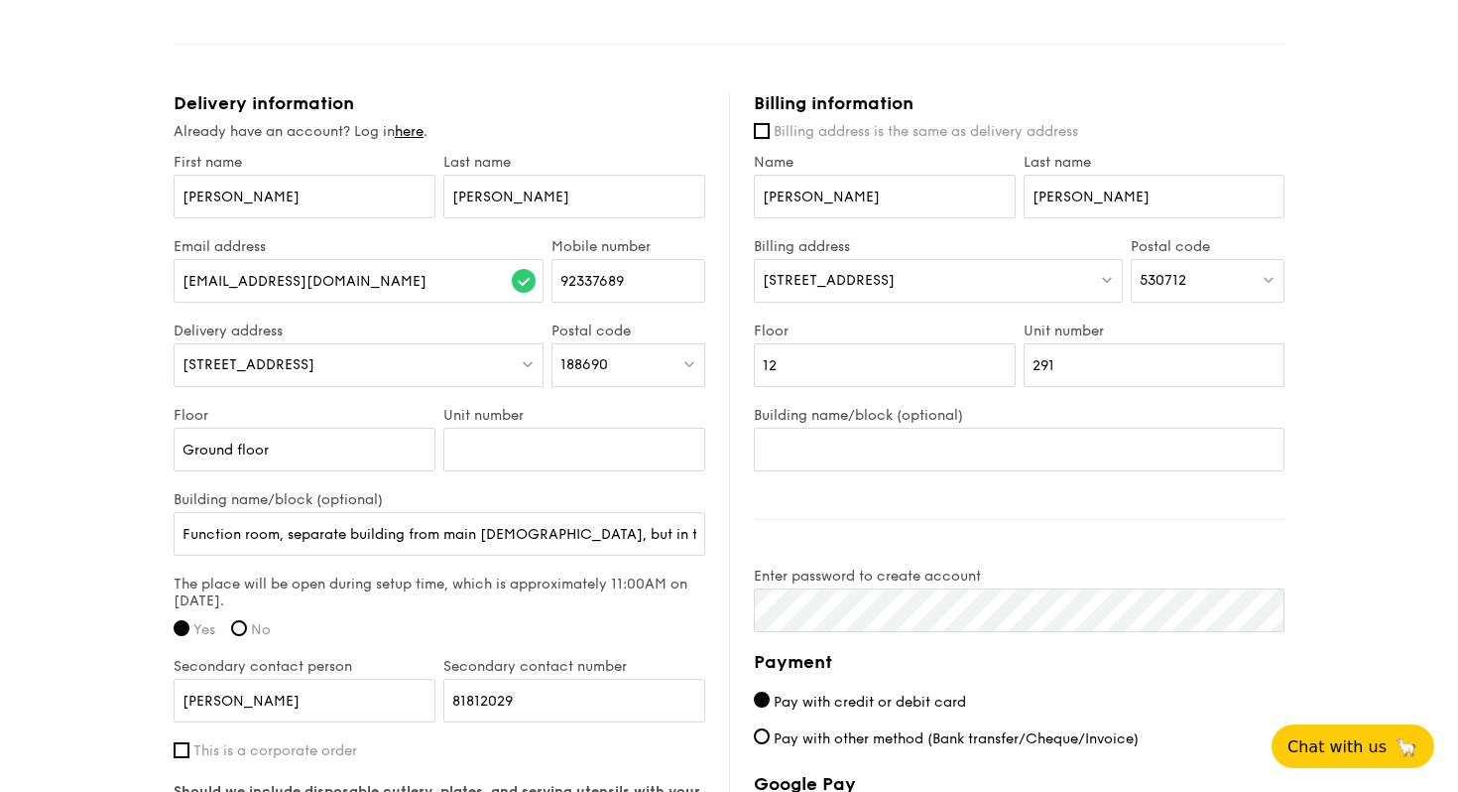
scroll to position [1192, 0]
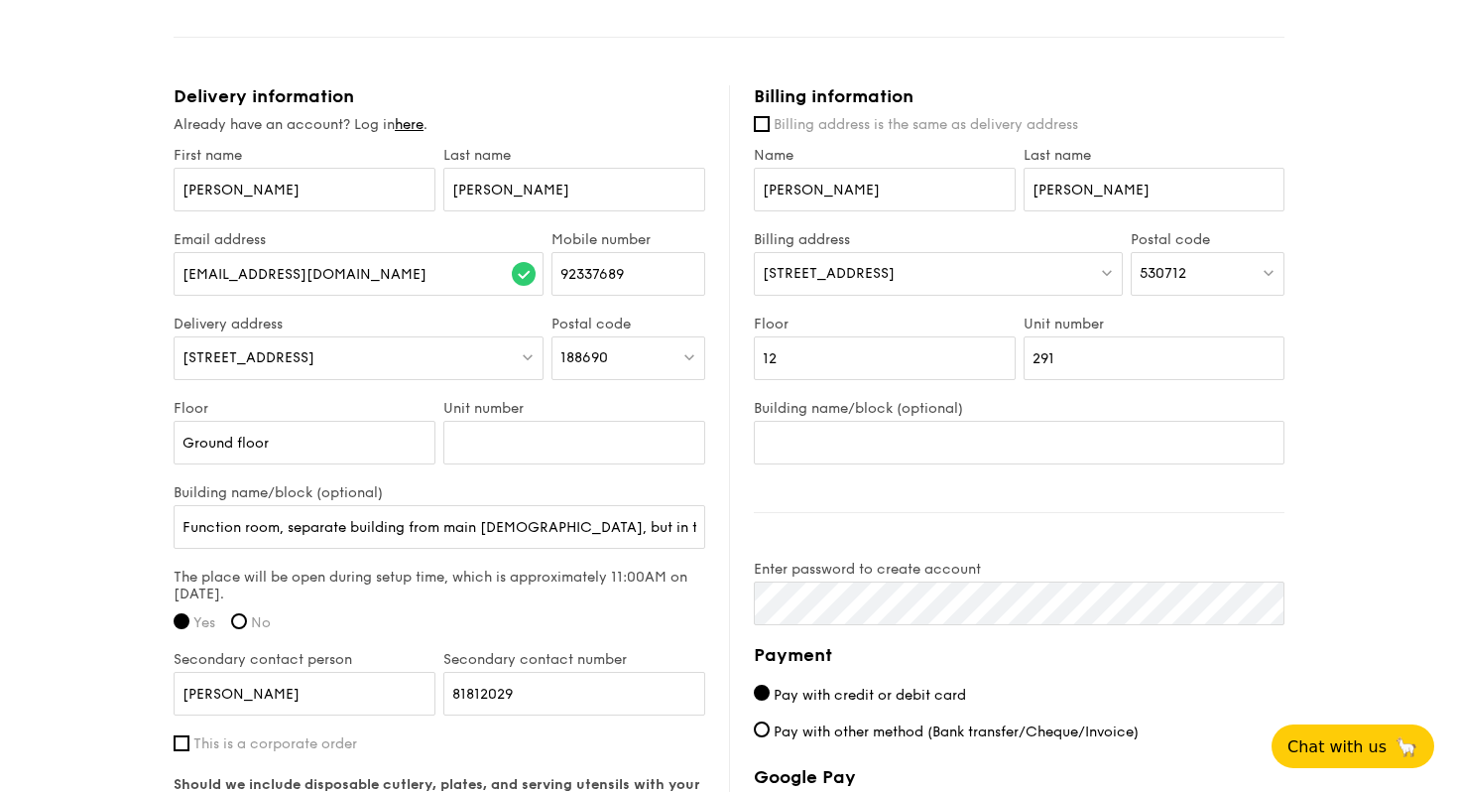
type textarea "Park close to the exit gate as the carpark will fill up with guests and your de…"
click at [258, 193] on input "[PERSON_NAME]" at bounding box center [305, 190] width 262 height 44
type input "[PERSON_NAME] and [PERSON_NAME]"
click at [475, 189] on input "[PERSON_NAME]" at bounding box center [574, 190] width 262 height 44
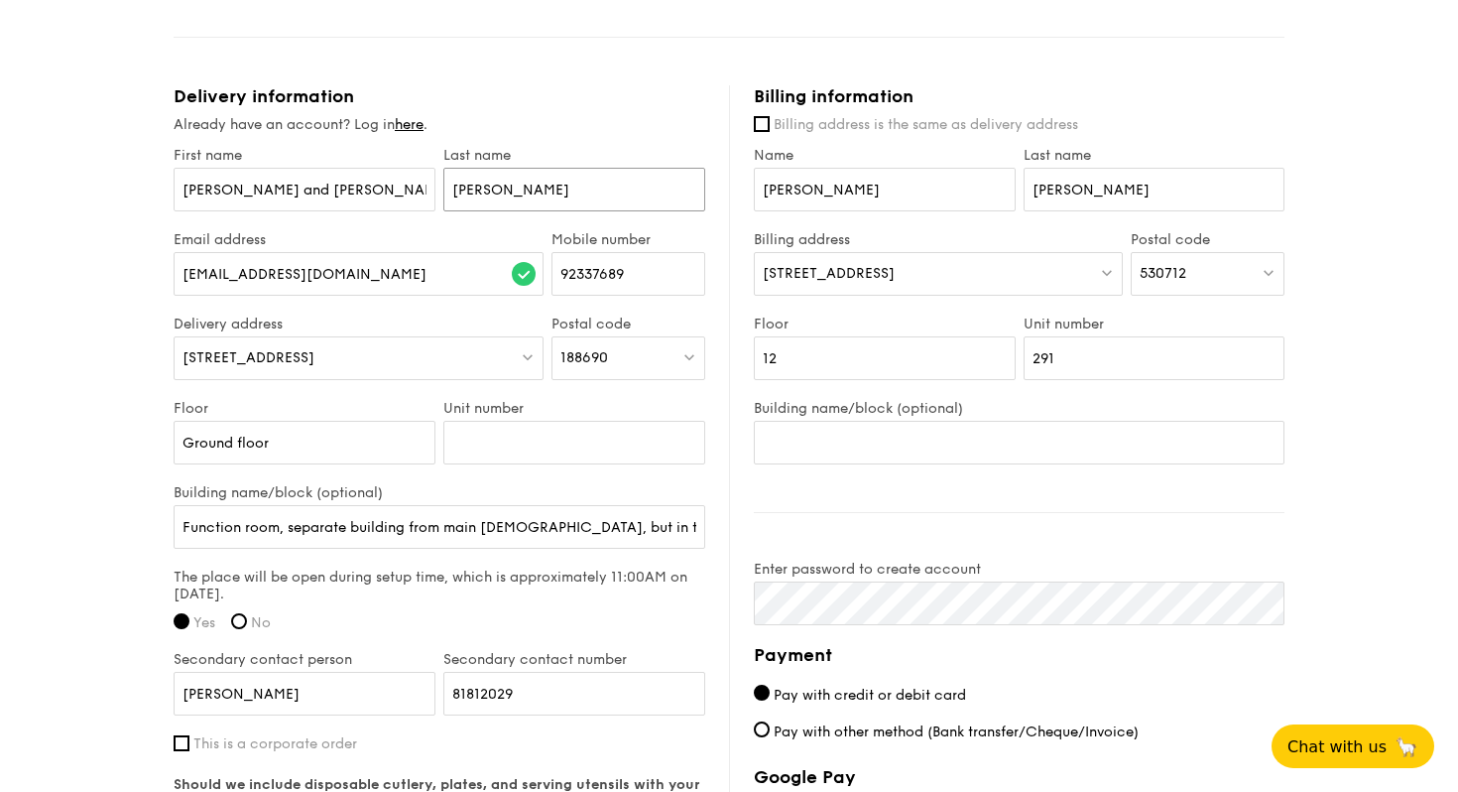
click at [475, 189] on input "[PERSON_NAME]" at bounding box center [574, 190] width 262 height 44
type input "Tan"
click at [855, 196] on input "[PERSON_NAME]" at bounding box center [885, 190] width 262 height 44
type input "D"
type input "[PERSON_NAME] and [PERSON_NAME]"
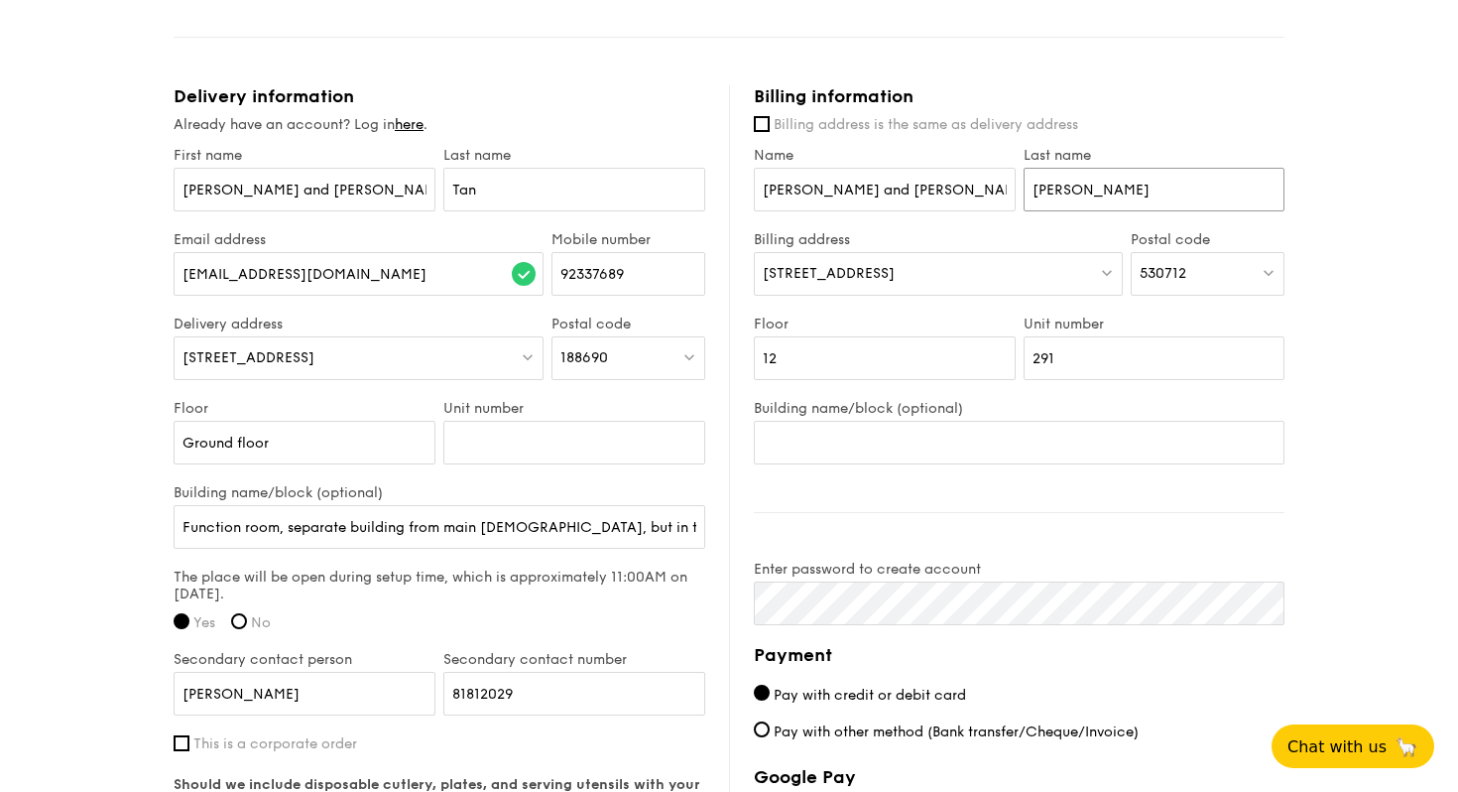
click at [1070, 193] on input "[PERSON_NAME]" at bounding box center [1155, 190] width 262 height 44
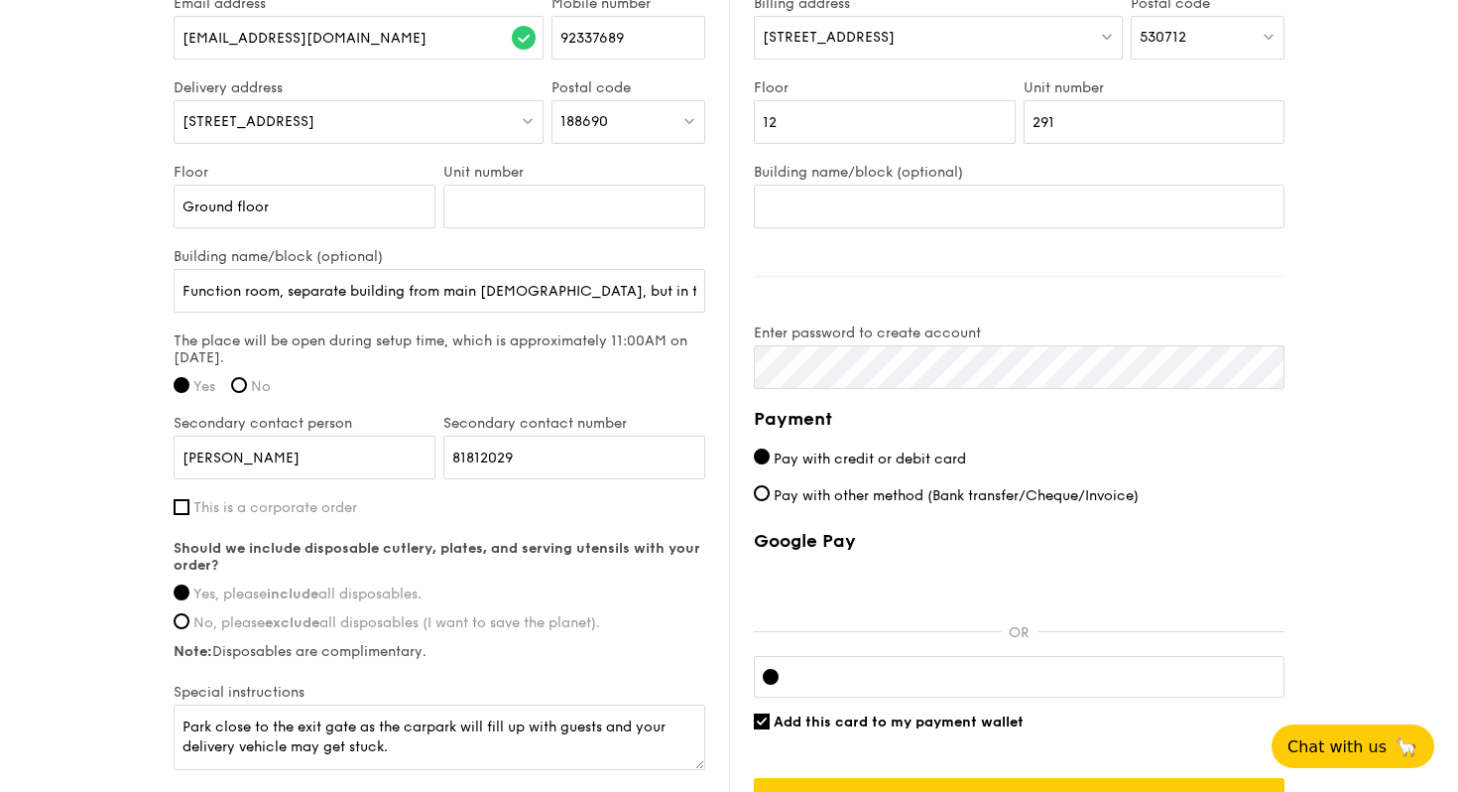
scroll to position [1449, 0]
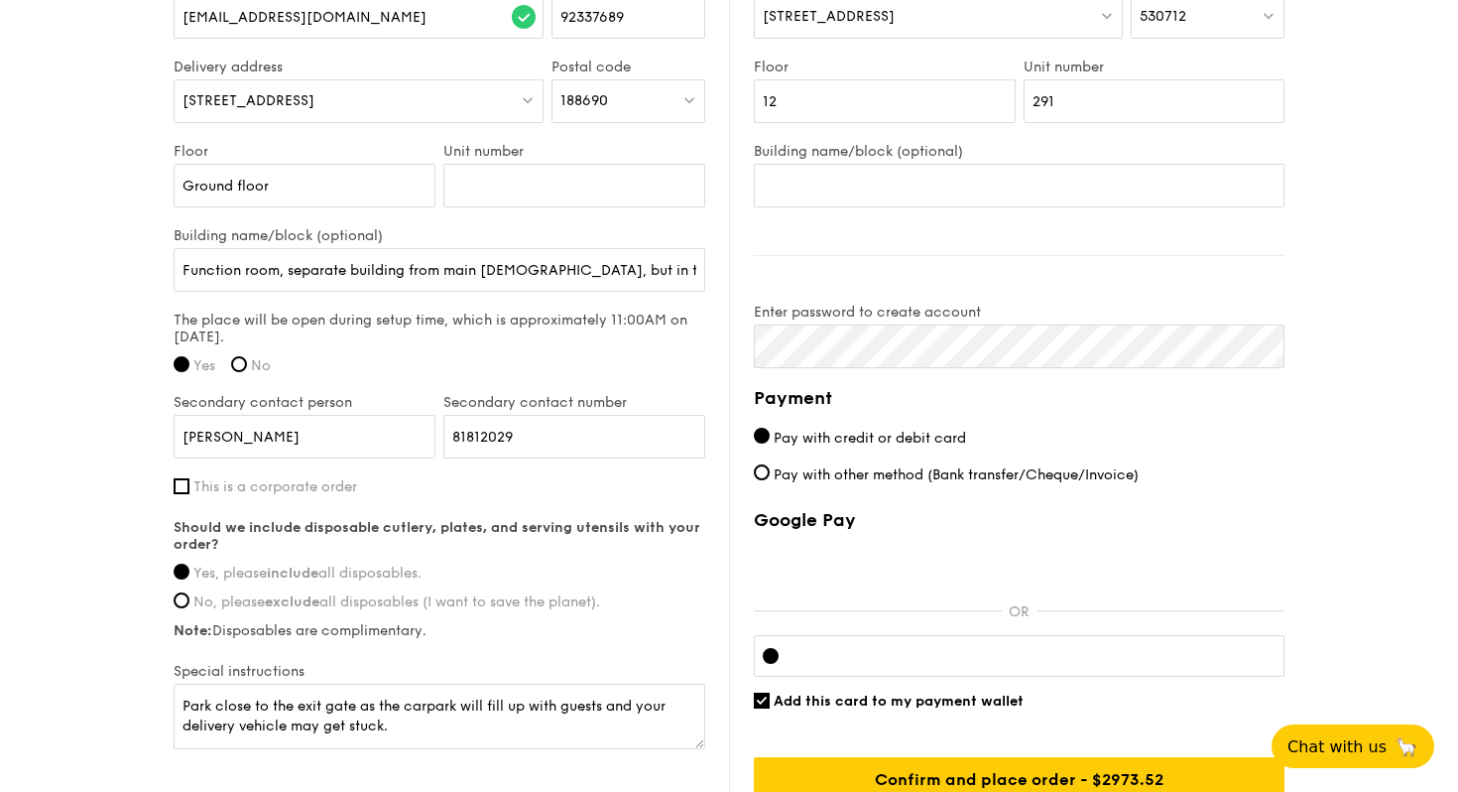
type input "Tan"
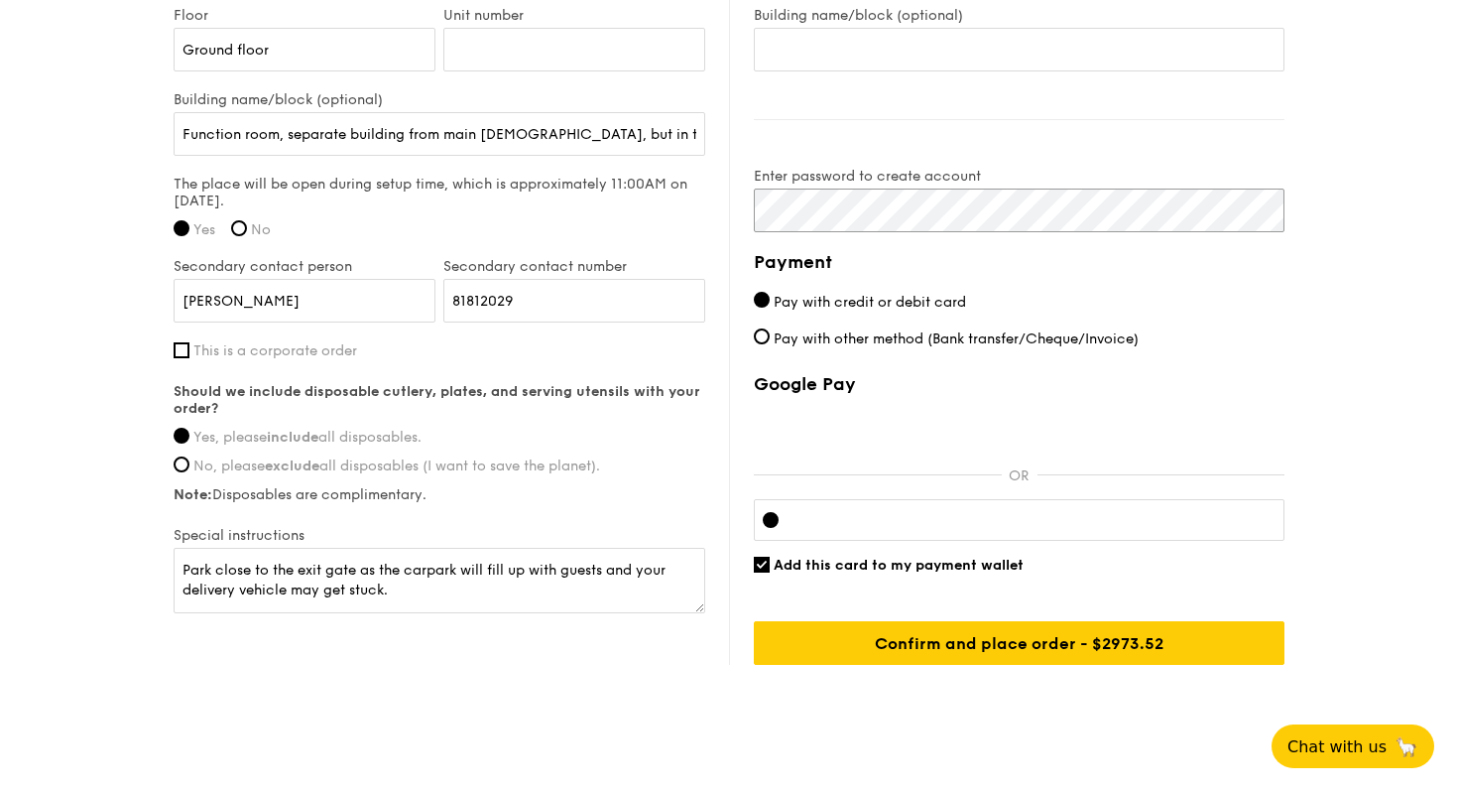
scroll to position [1593, 0]
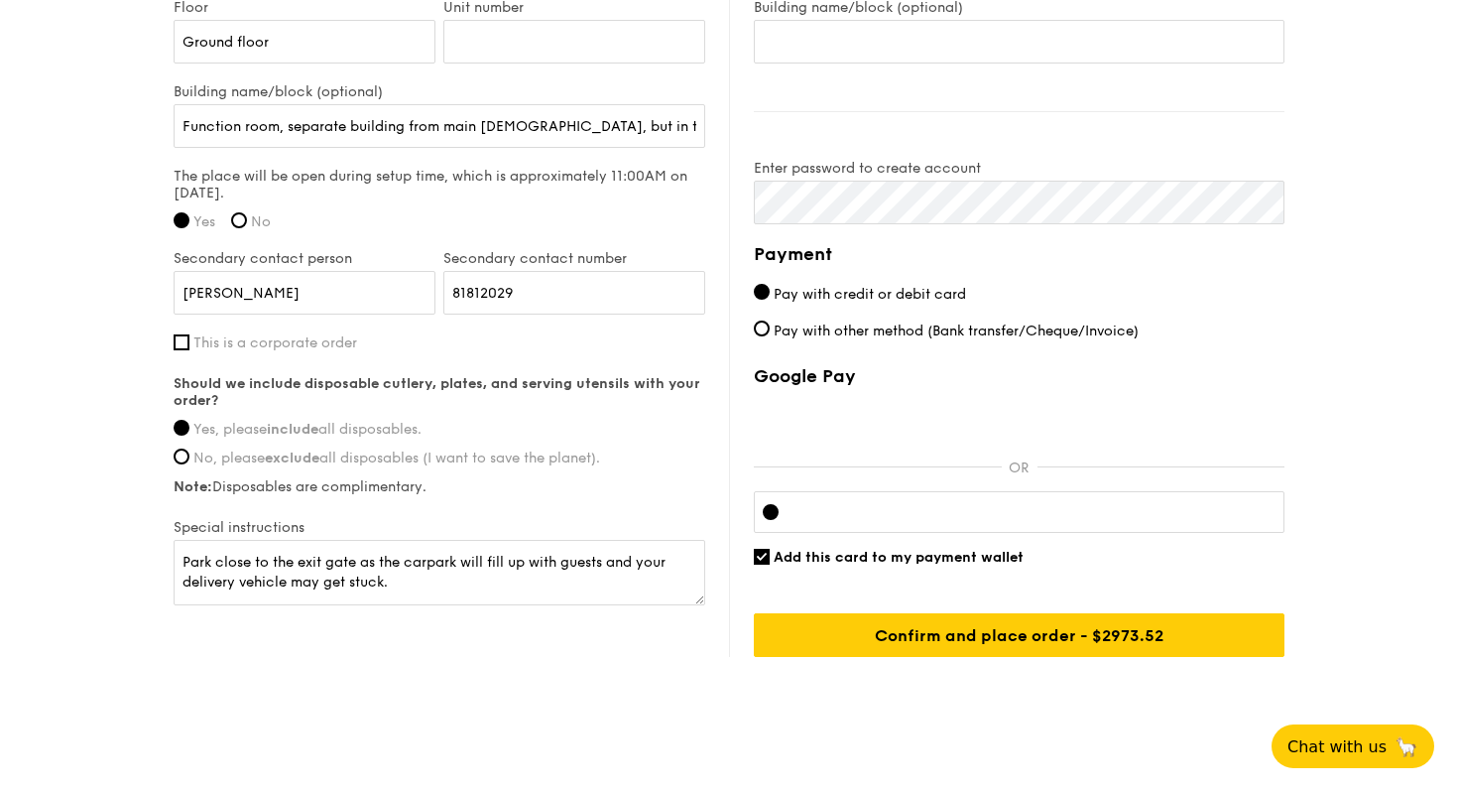
click at [758, 562] on div "Google Pay OR Add this card to my payment wallet Confirm and place order - $297…" at bounding box center [1019, 511] width 531 height 292
click at [757, 553] on input "Add this card to my payment wallet" at bounding box center [762, 557] width 16 height 16
checkbox input "false"
click at [1047, 534] on div "Google Pay OR Add this card to my payment wallet Confirm and place order - $297…" at bounding box center [1019, 511] width 531 height 292
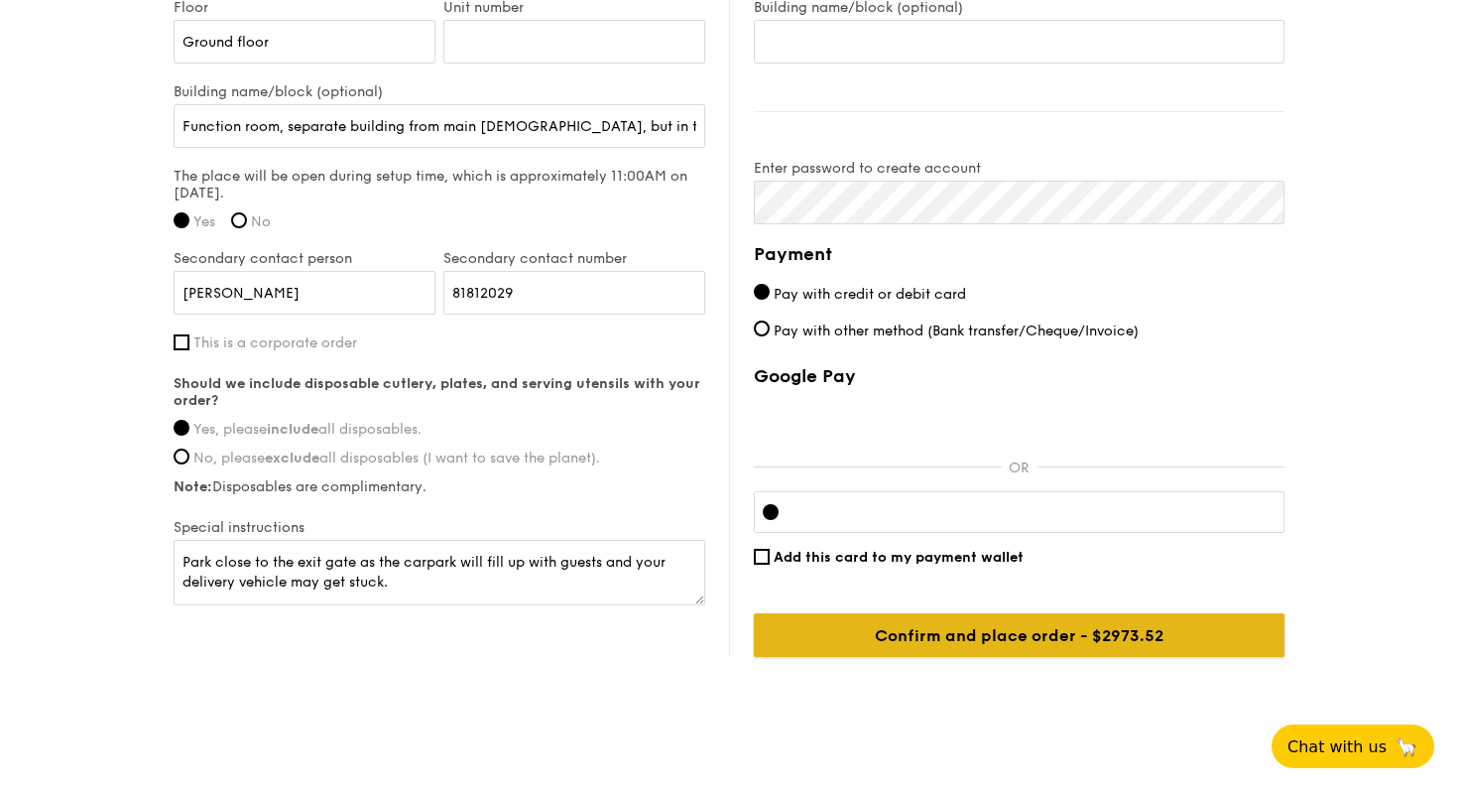
click at [1167, 624] on input "Confirm and place order - $2973.52" at bounding box center [1019, 635] width 531 height 44
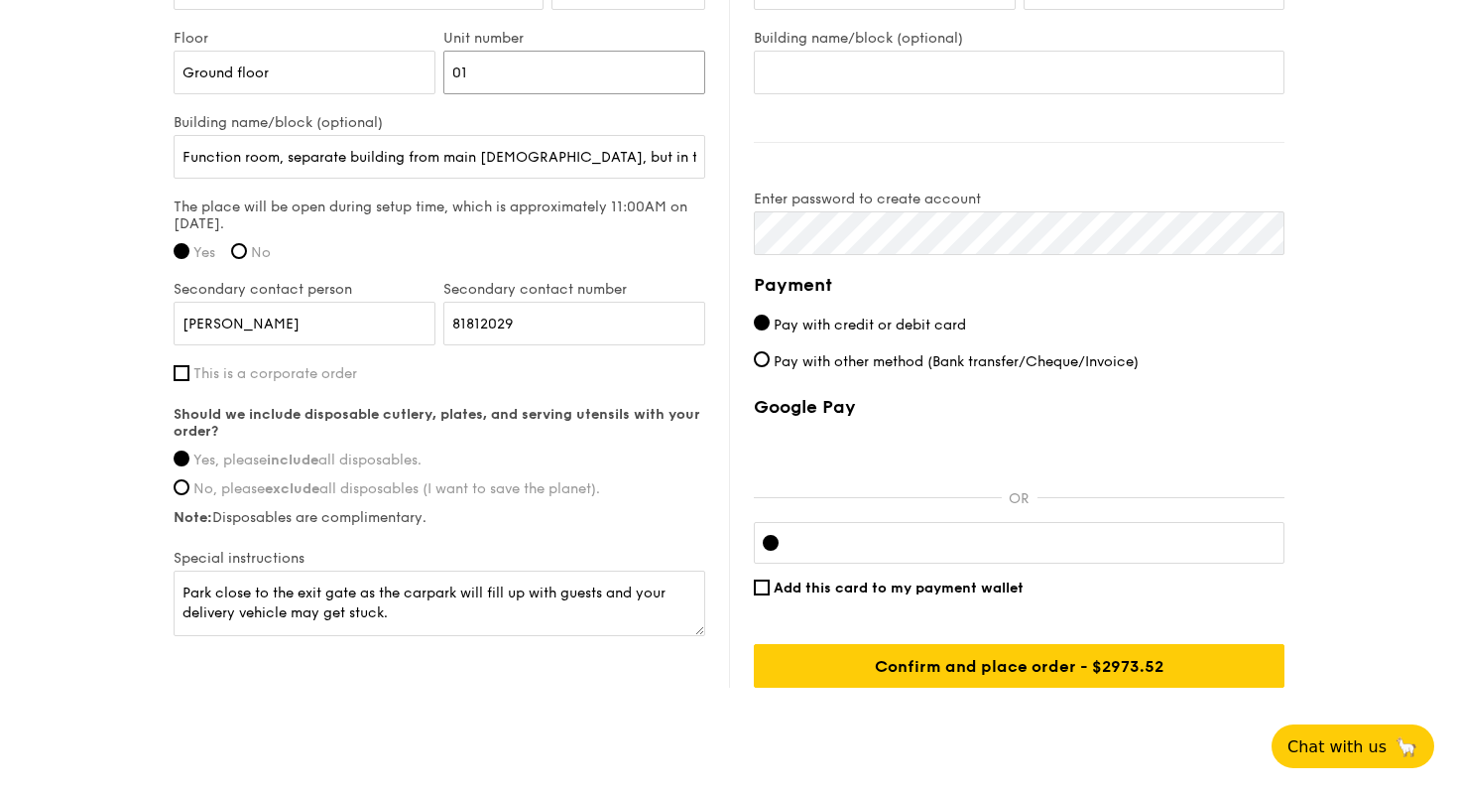
scroll to position [1615, 0]
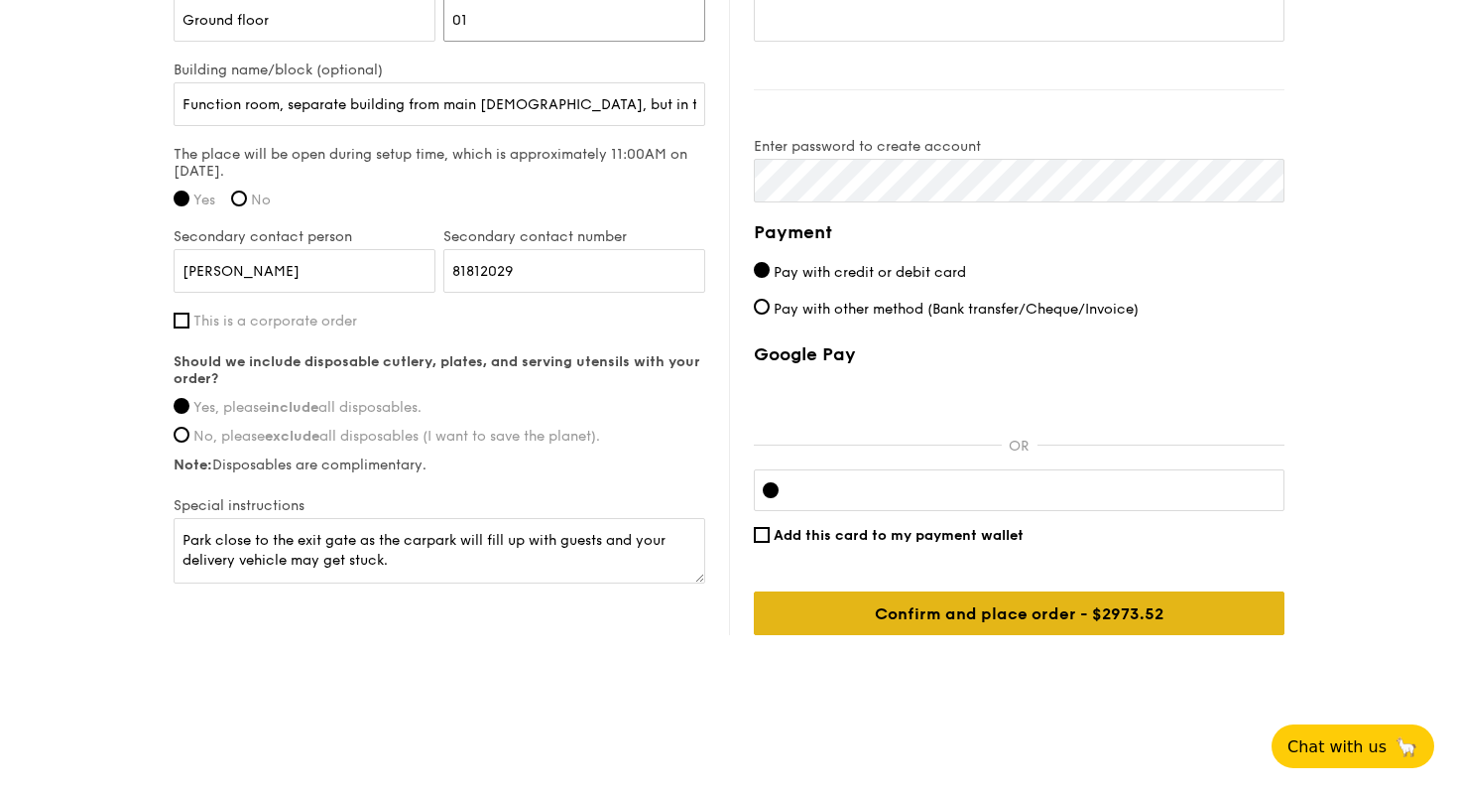
type input "01"
click at [976, 618] on input "Confirm and place order - $2973.52" at bounding box center [1019, 613] width 531 height 44
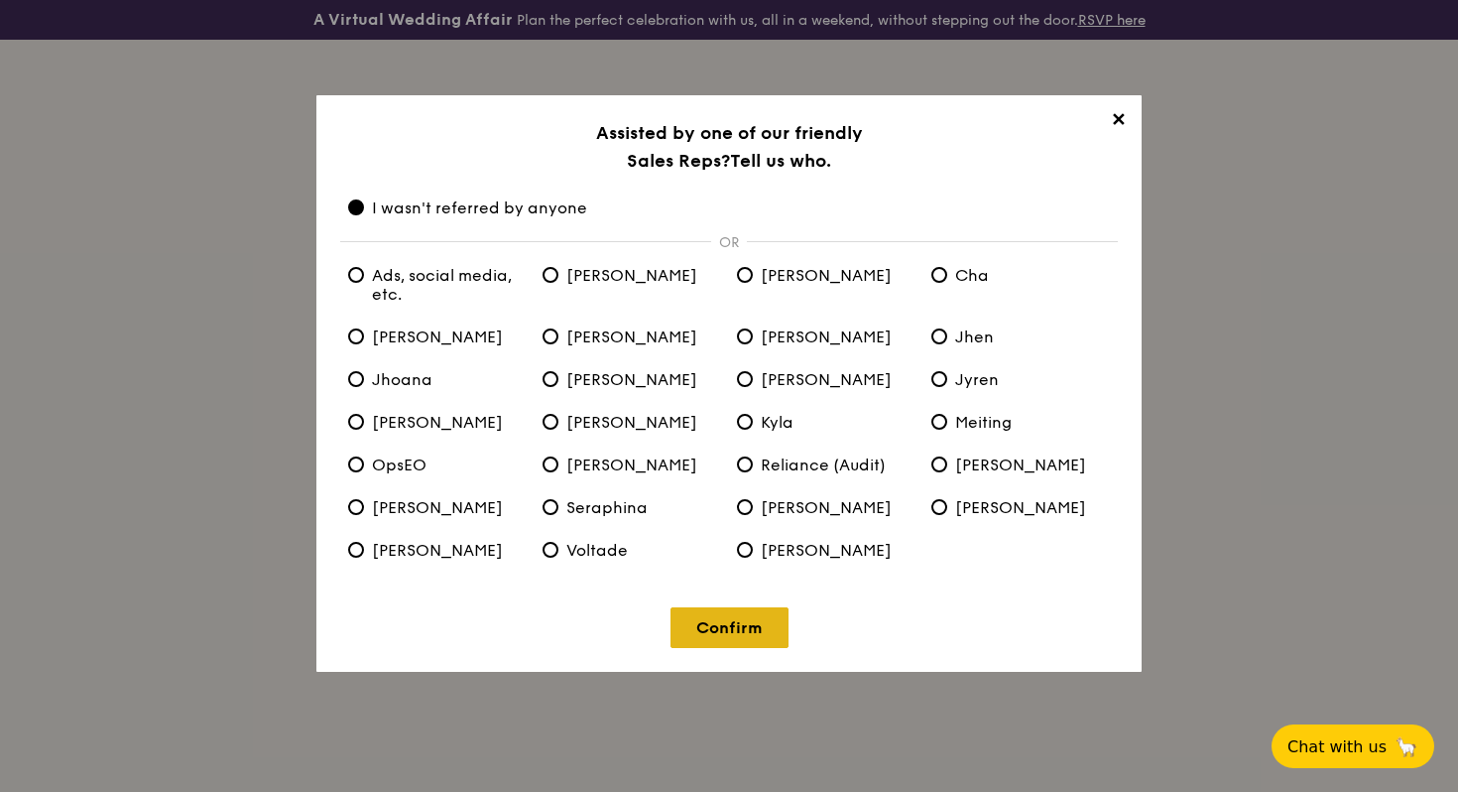
click at [709, 626] on link "Confirm" at bounding box center [730, 627] width 118 height 41
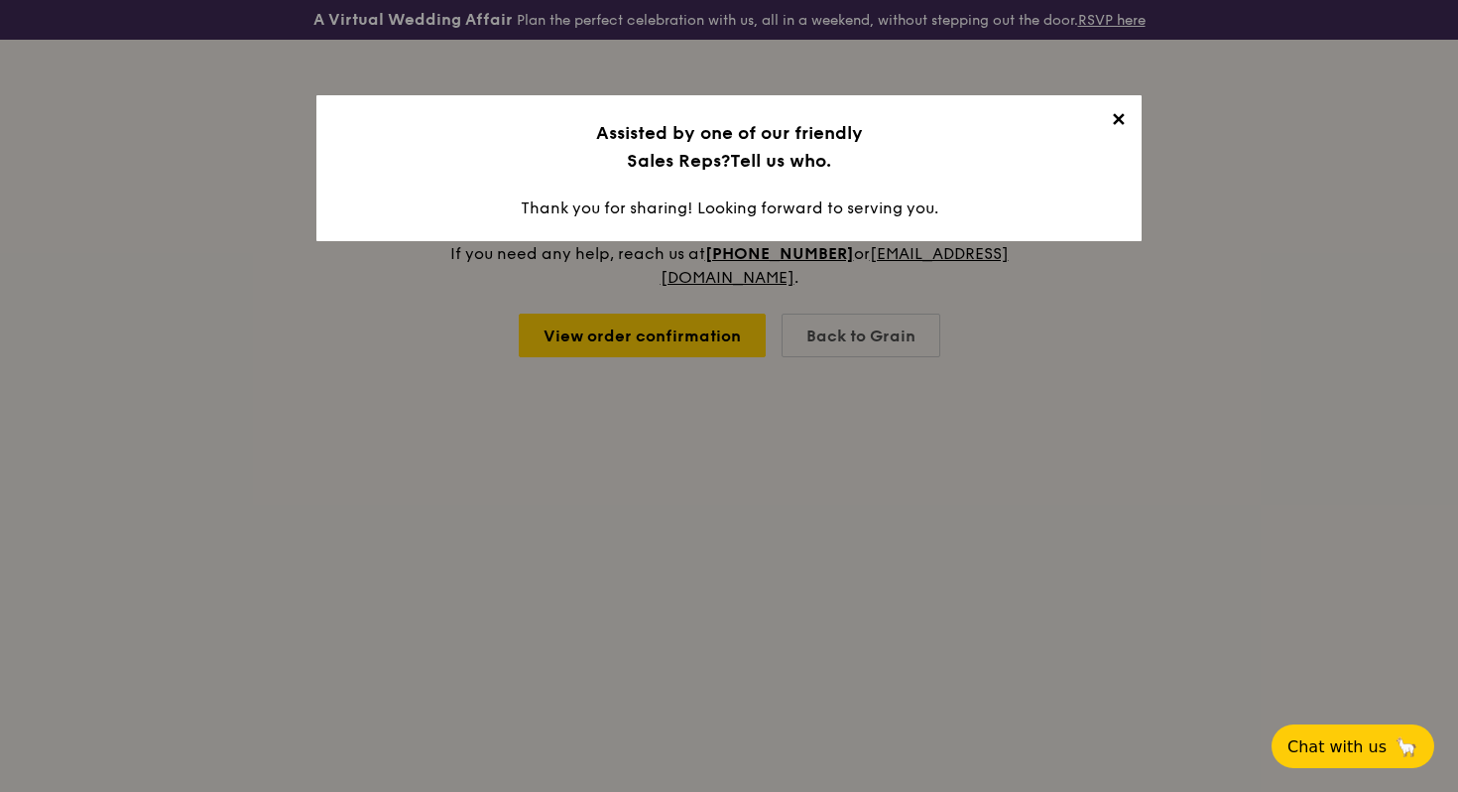
click at [1118, 122] on span "✕" at bounding box center [1118, 123] width 28 height 28
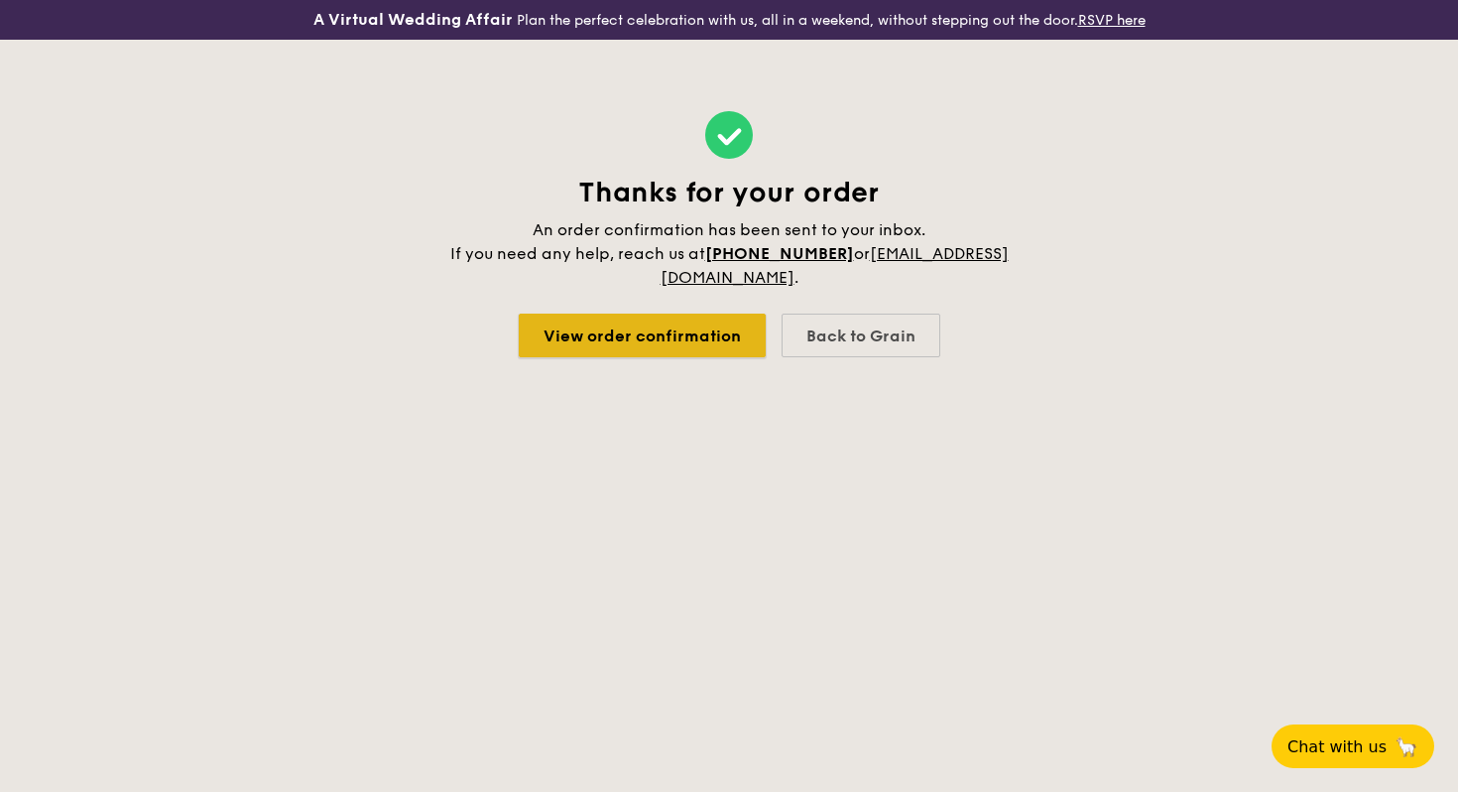
click at [635, 343] on link "View order confirmation" at bounding box center [642, 335] width 247 height 44
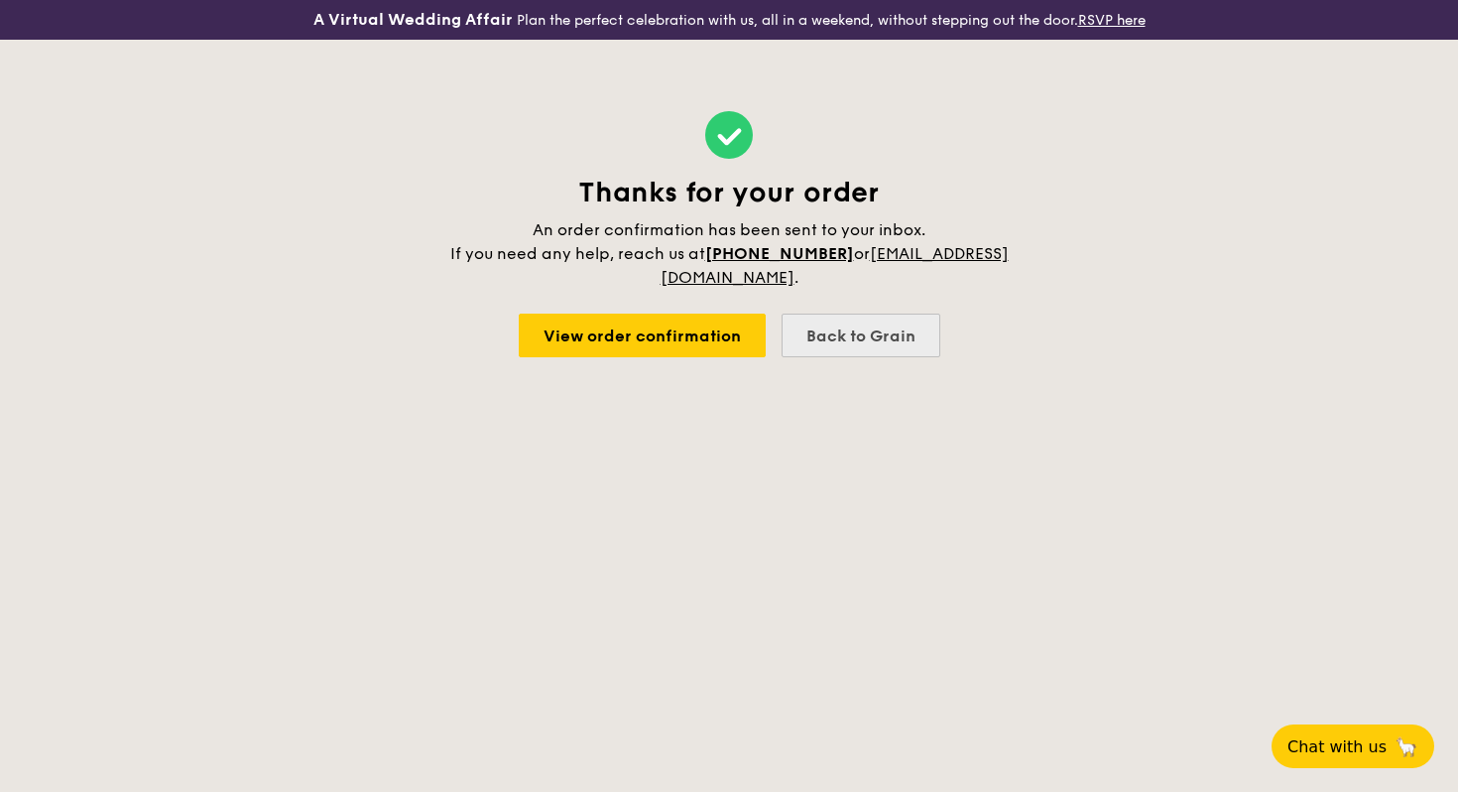
click at [838, 322] on div "Back to Grain" at bounding box center [861, 335] width 159 height 44
select select
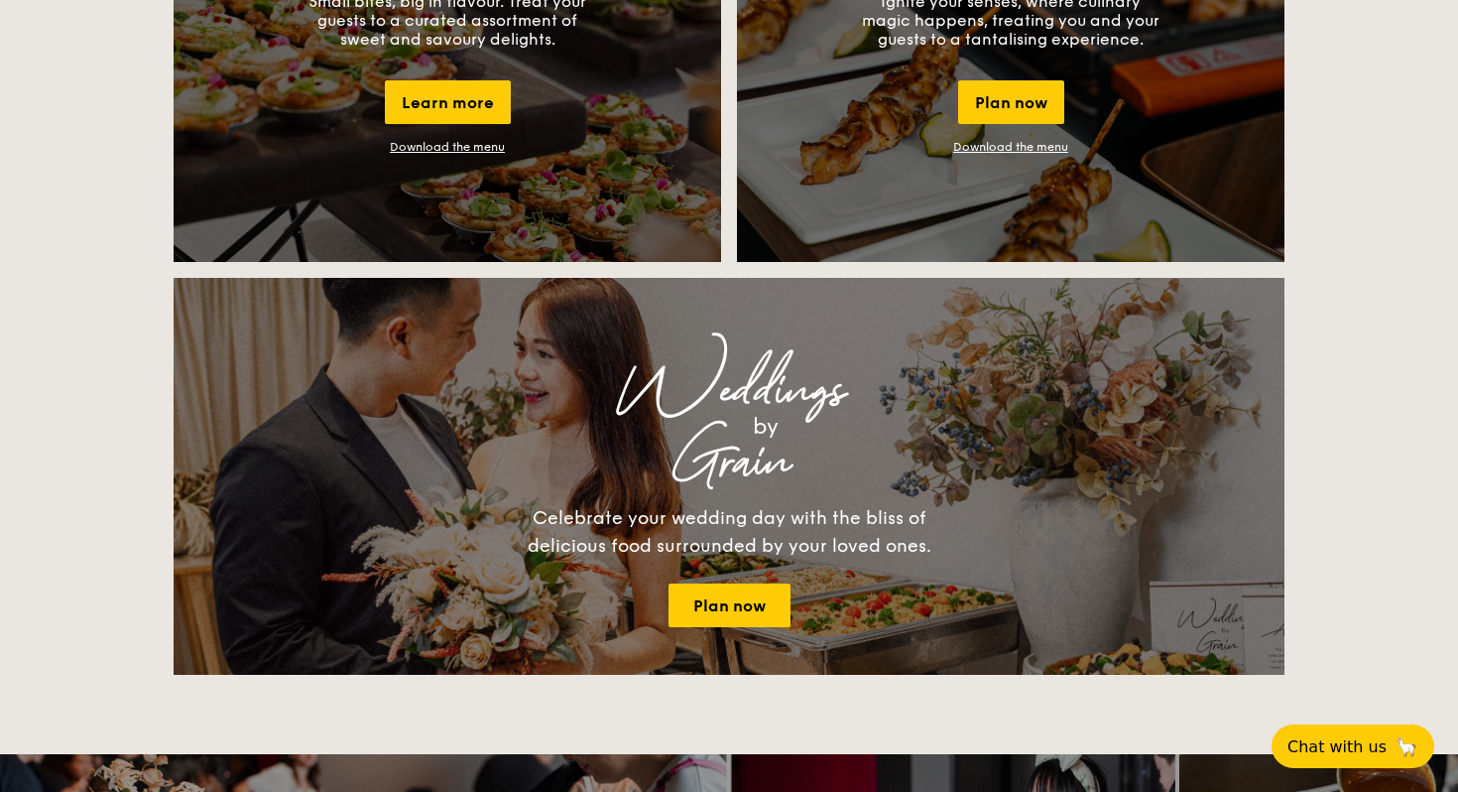
scroll to position [1978, 0]
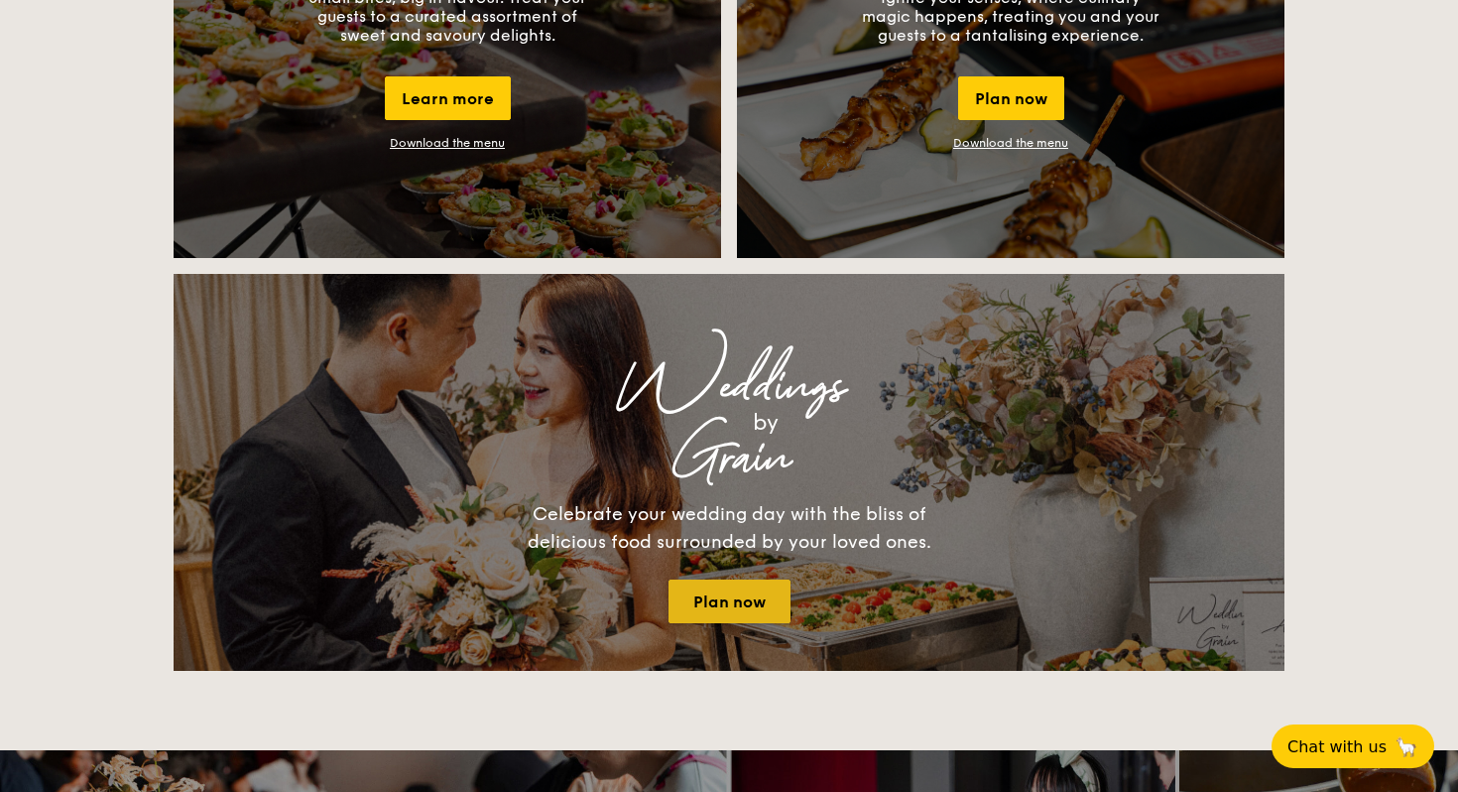
click at [756, 596] on link "Plan now" at bounding box center [730, 601] width 122 height 44
